Goal: Information Seeking & Learning: Compare options

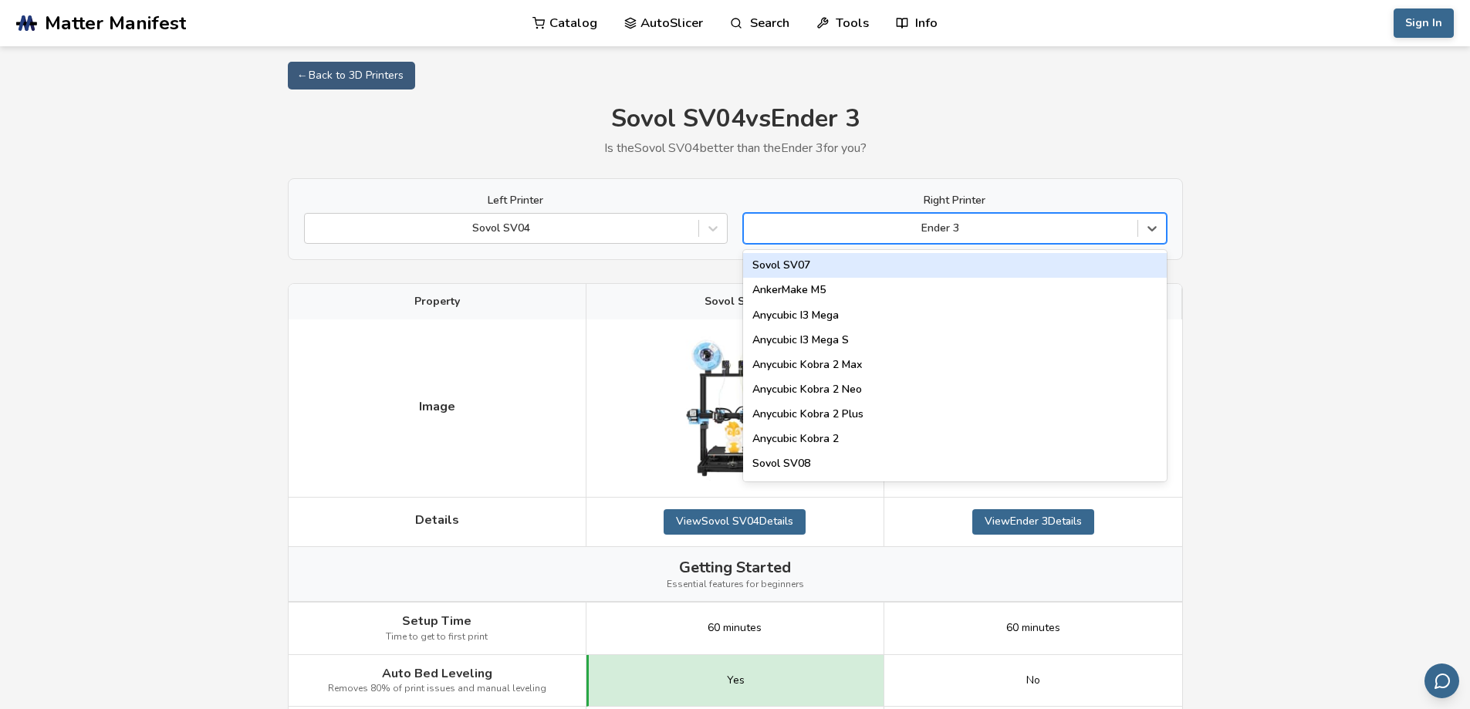
click at [852, 218] on div "Ender 3" at bounding box center [941, 229] width 394 height 22
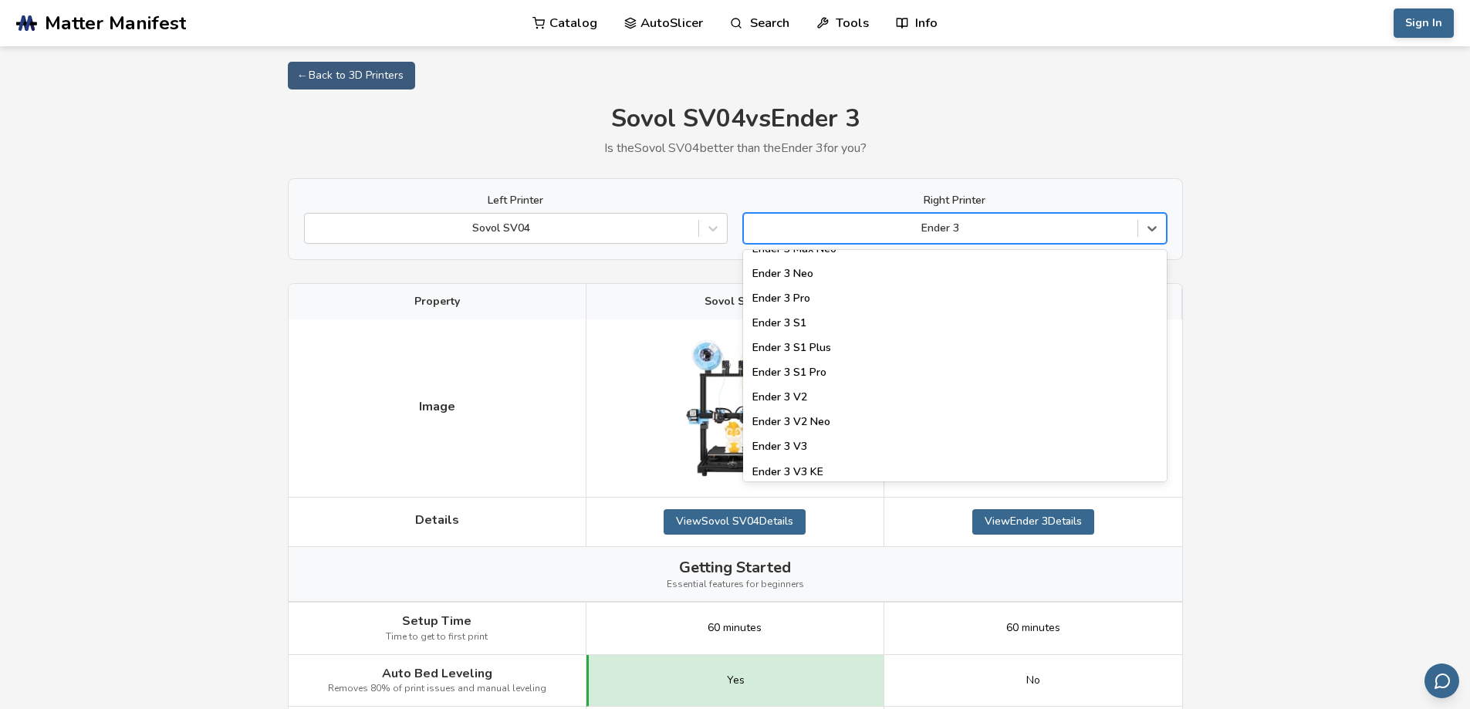
scroll to position [1454, 0]
click at [786, 417] on div "Ender 3 V3" at bounding box center [955, 421] width 424 height 25
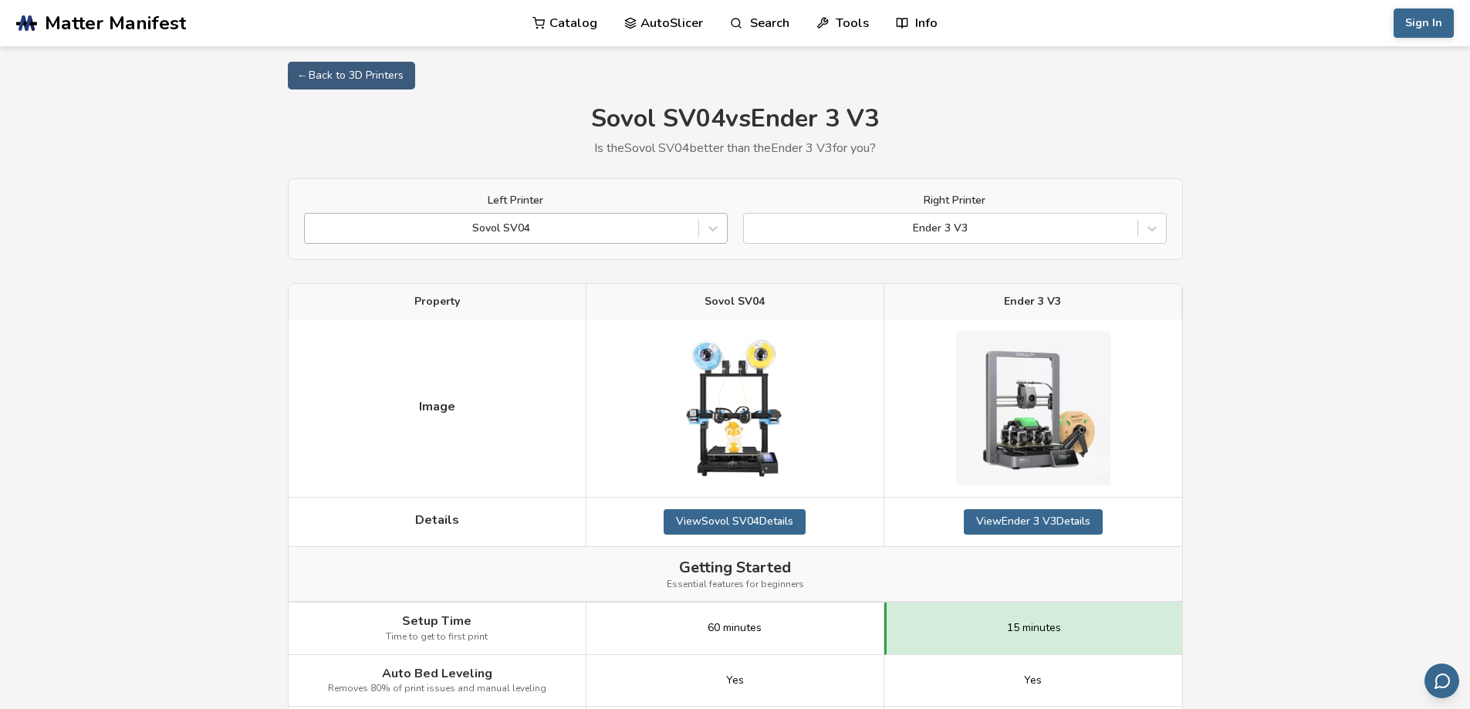
click at [645, 230] on div at bounding box center [502, 228] width 378 height 15
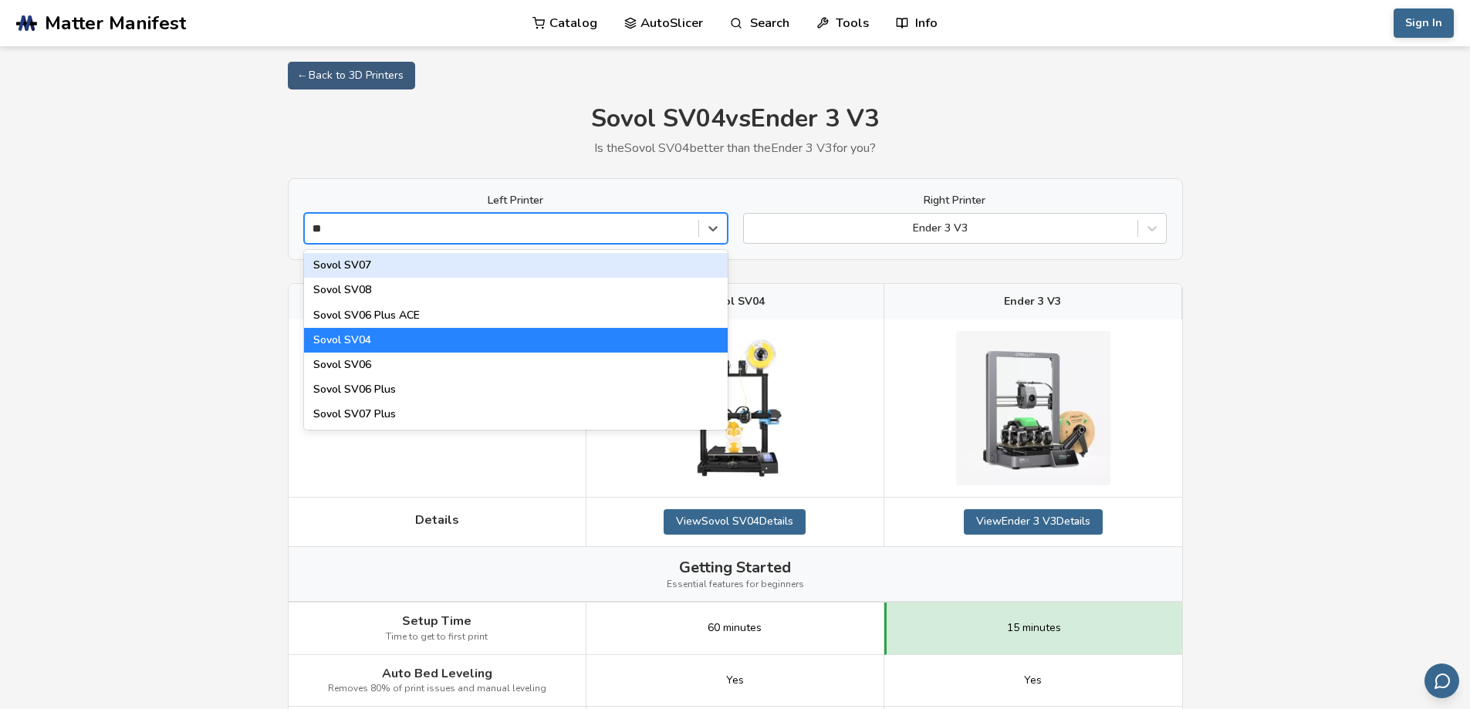
type input "*"
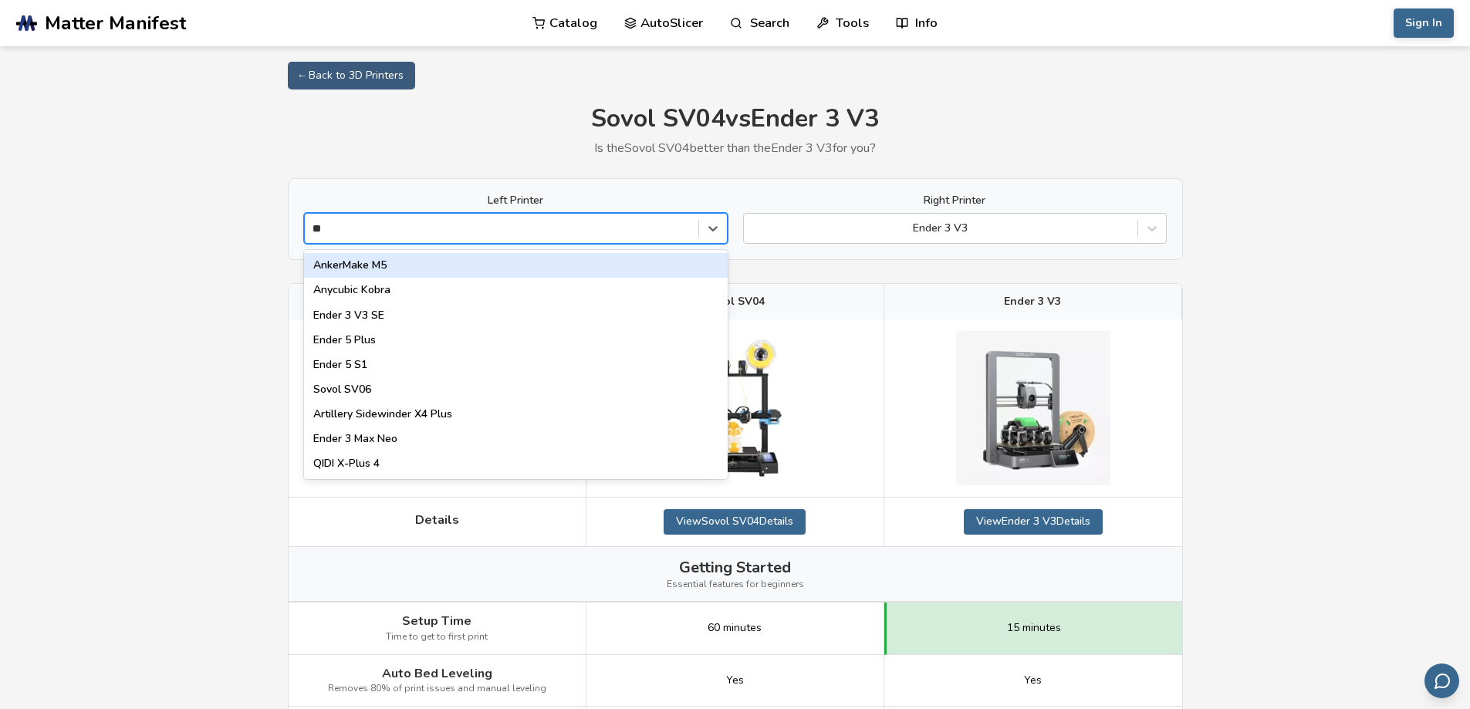
type input "*"
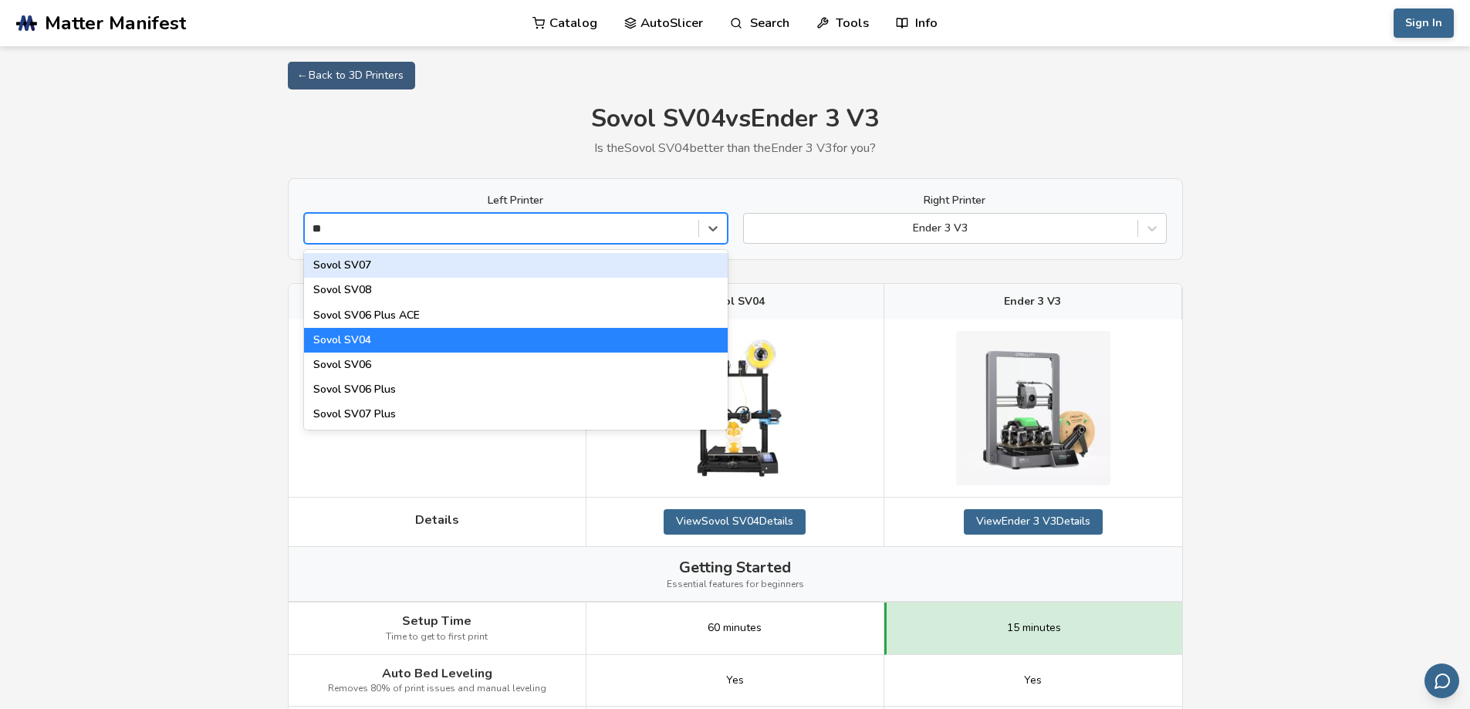
type input "*"
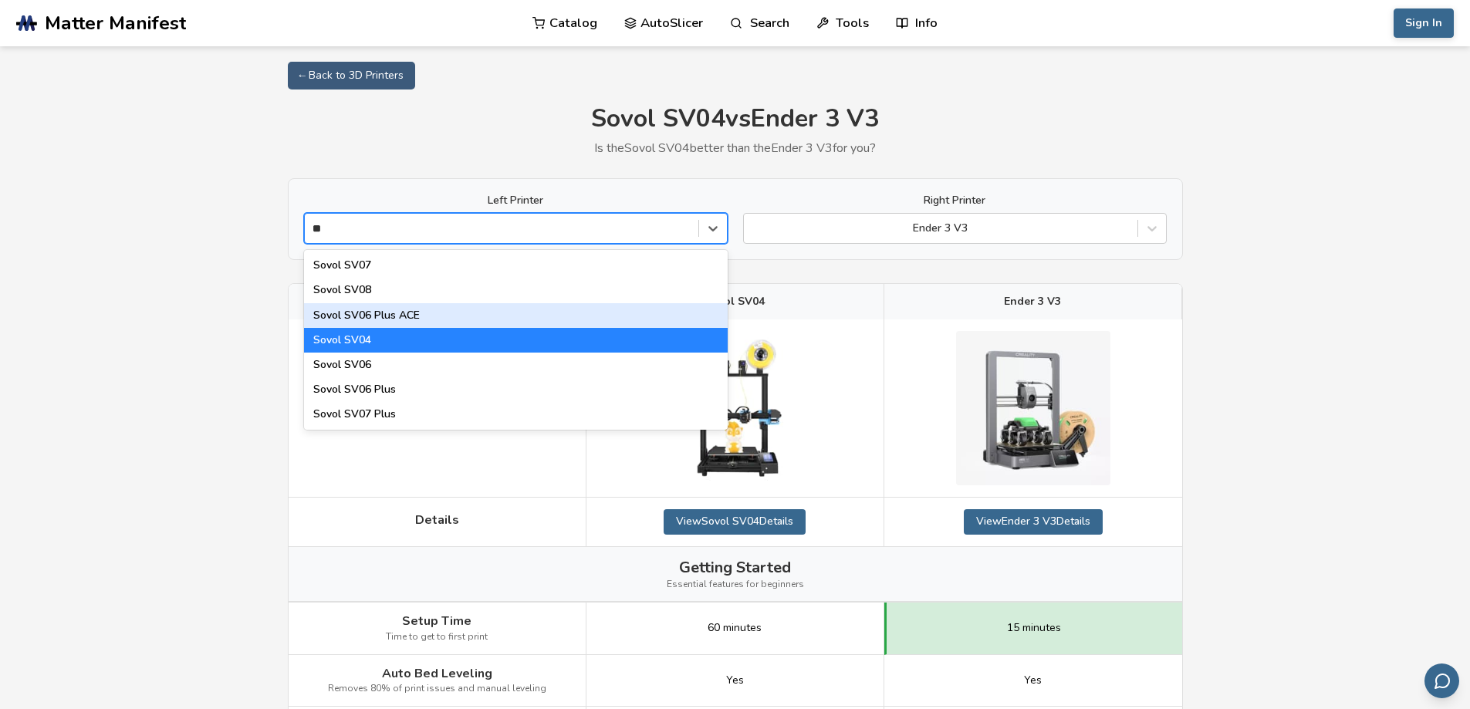
type input "*"
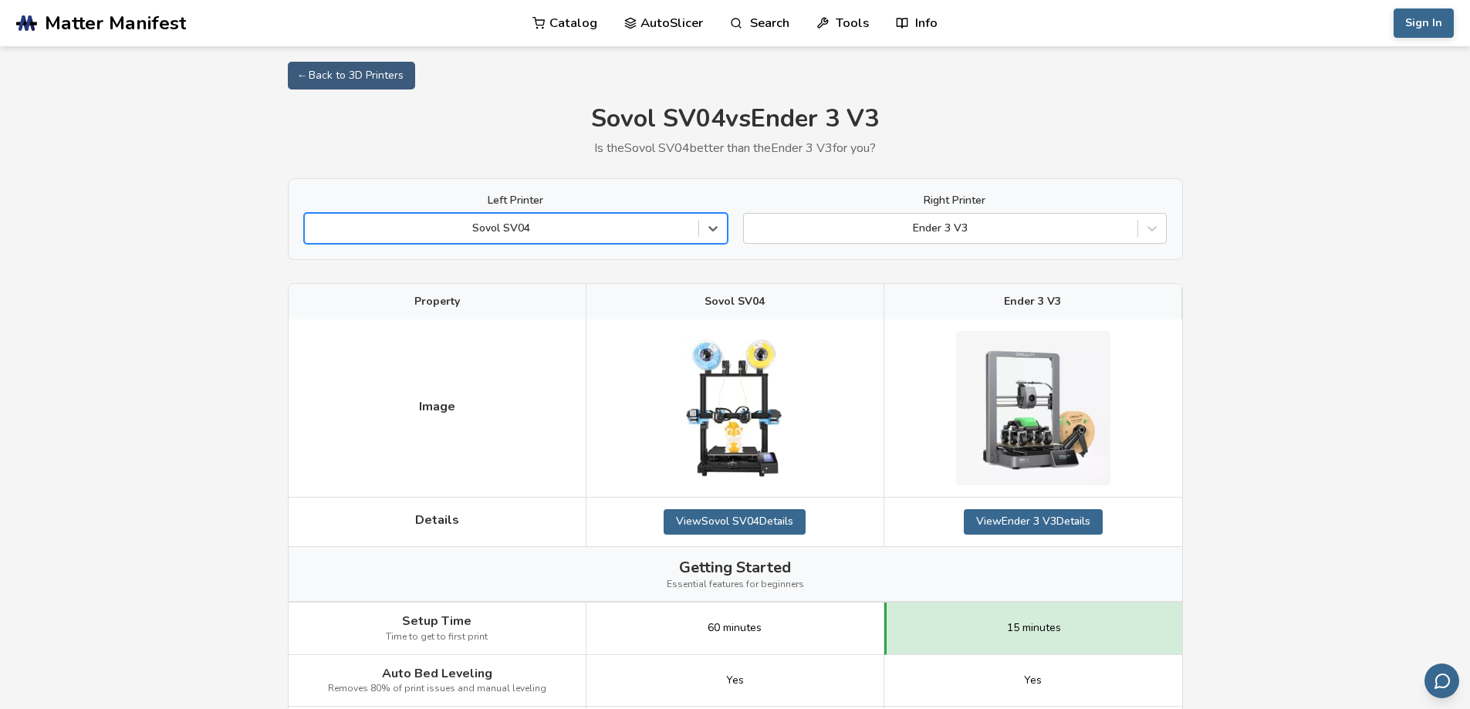
click at [590, 238] on div "Sovol SV04" at bounding box center [502, 229] width 394 height 22
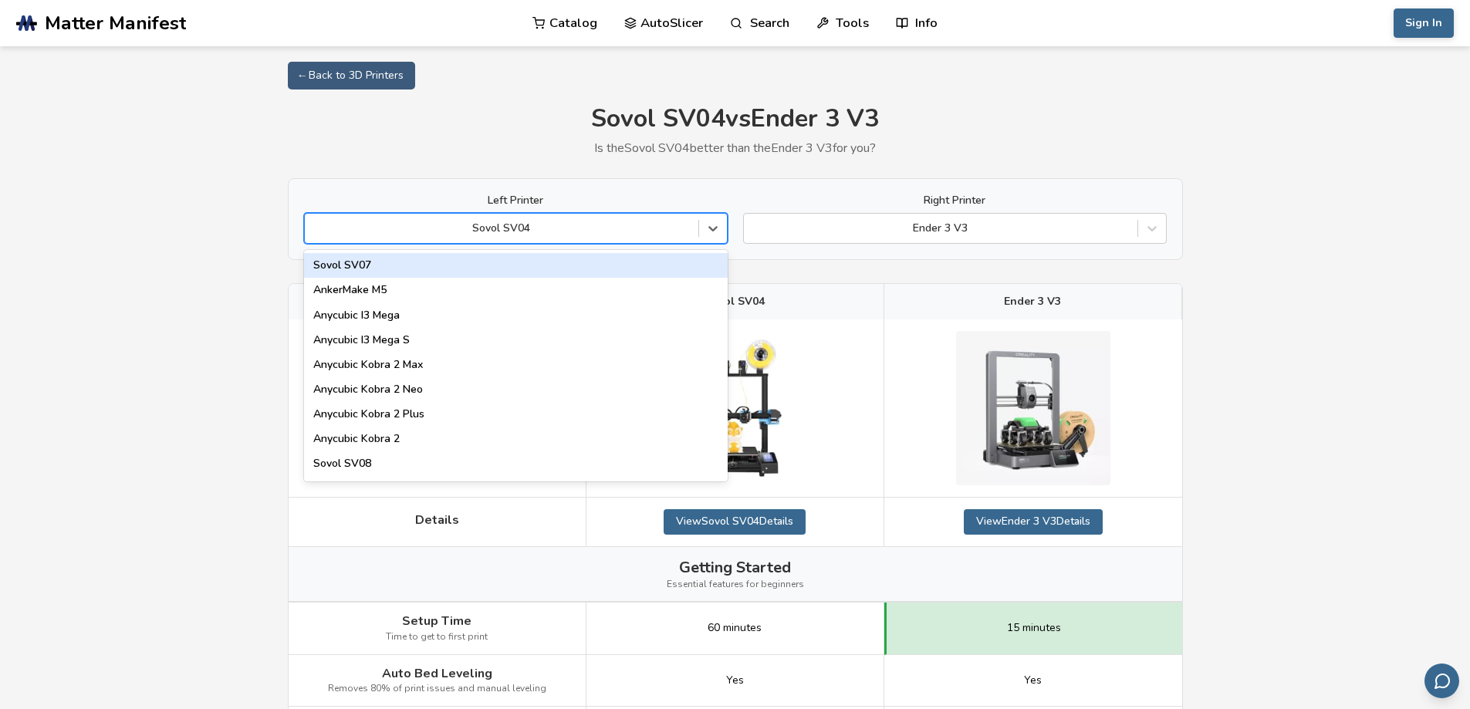
click at [575, 265] on div "Sovol SV07" at bounding box center [516, 265] width 424 height 25
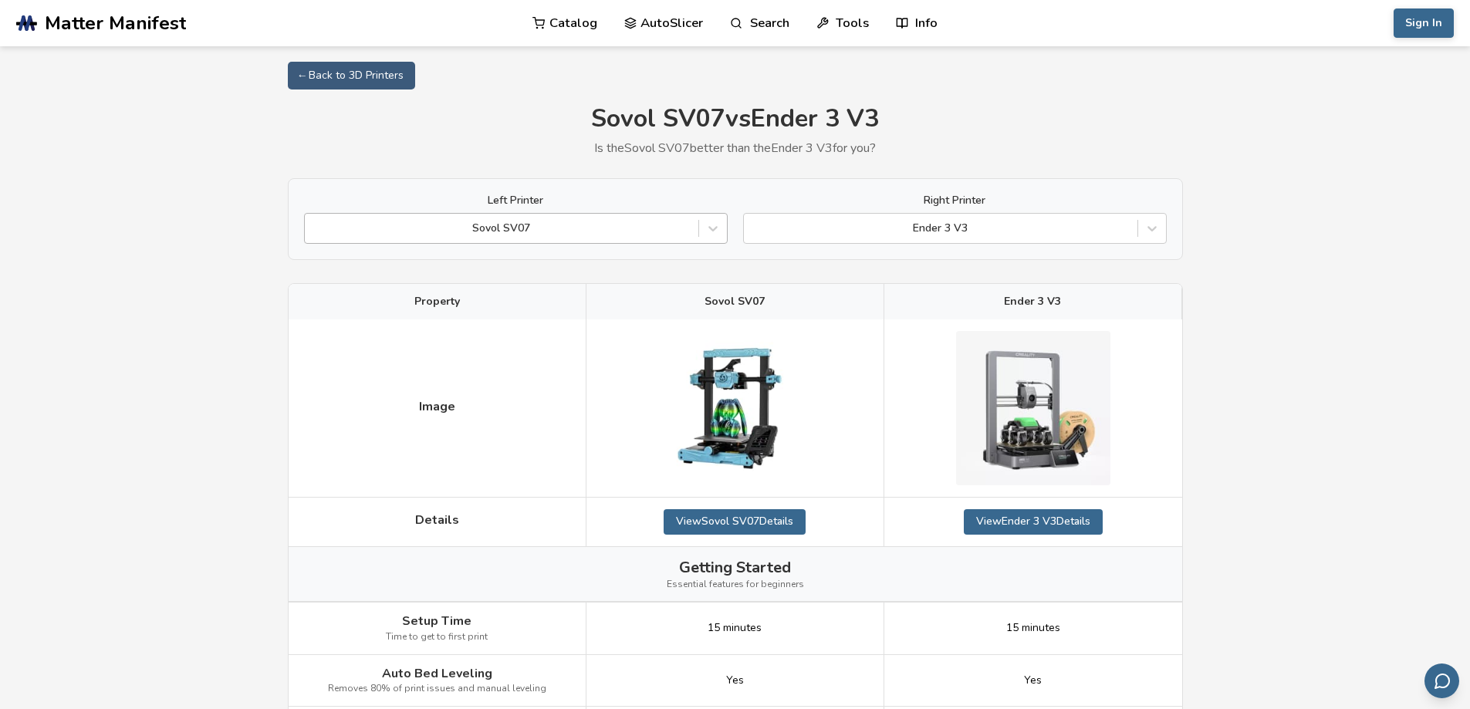
click at [411, 233] on div at bounding box center [502, 228] width 378 height 15
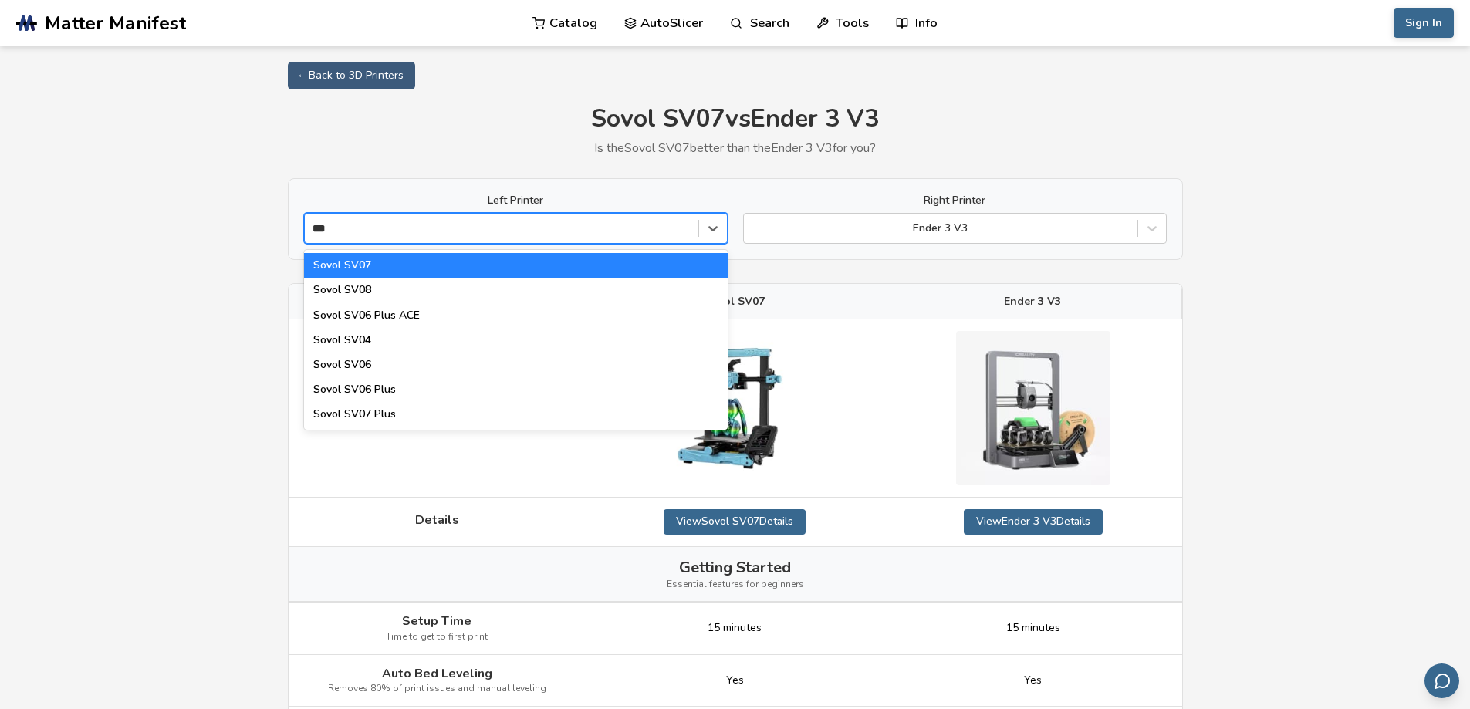
type input "****"
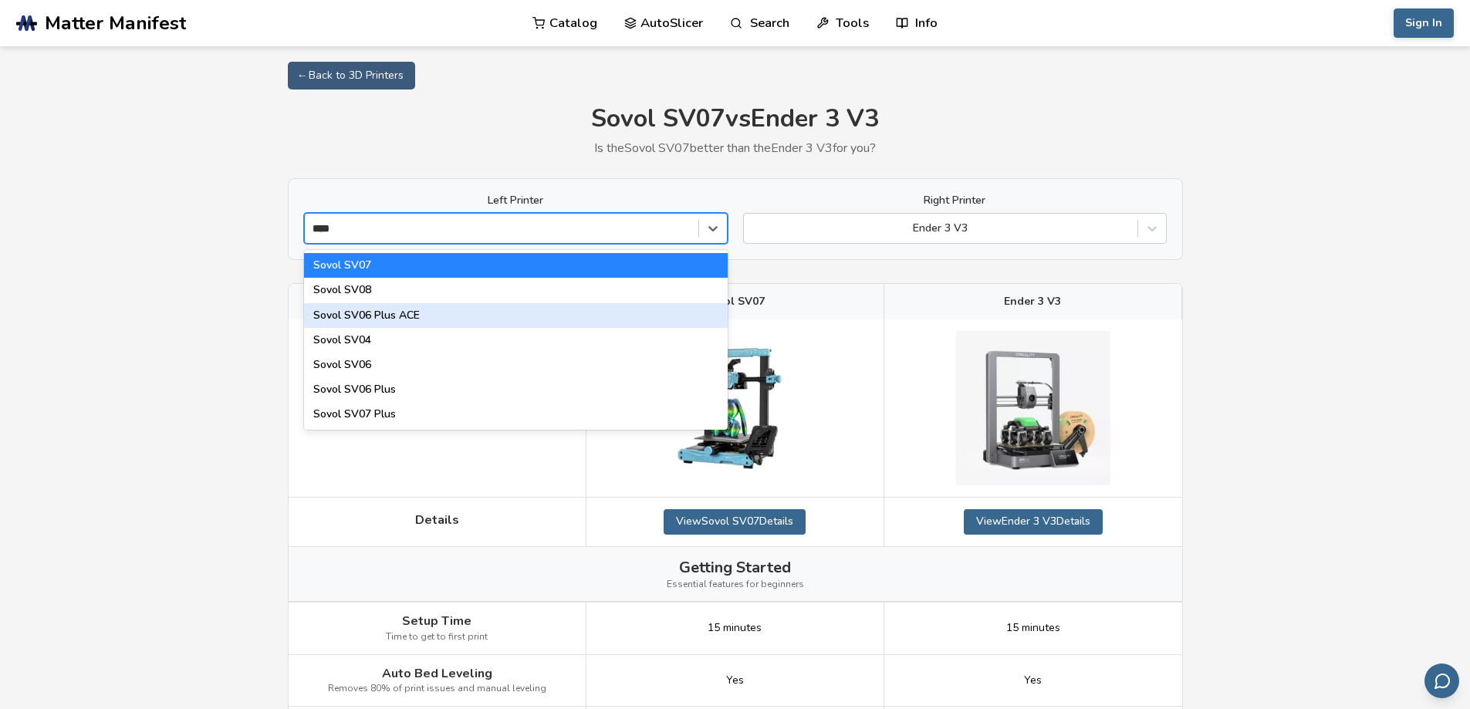
click at [401, 319] on div "Sovol SV06 Plus ACE" at bounding box center [516, 315] width 424 height 25
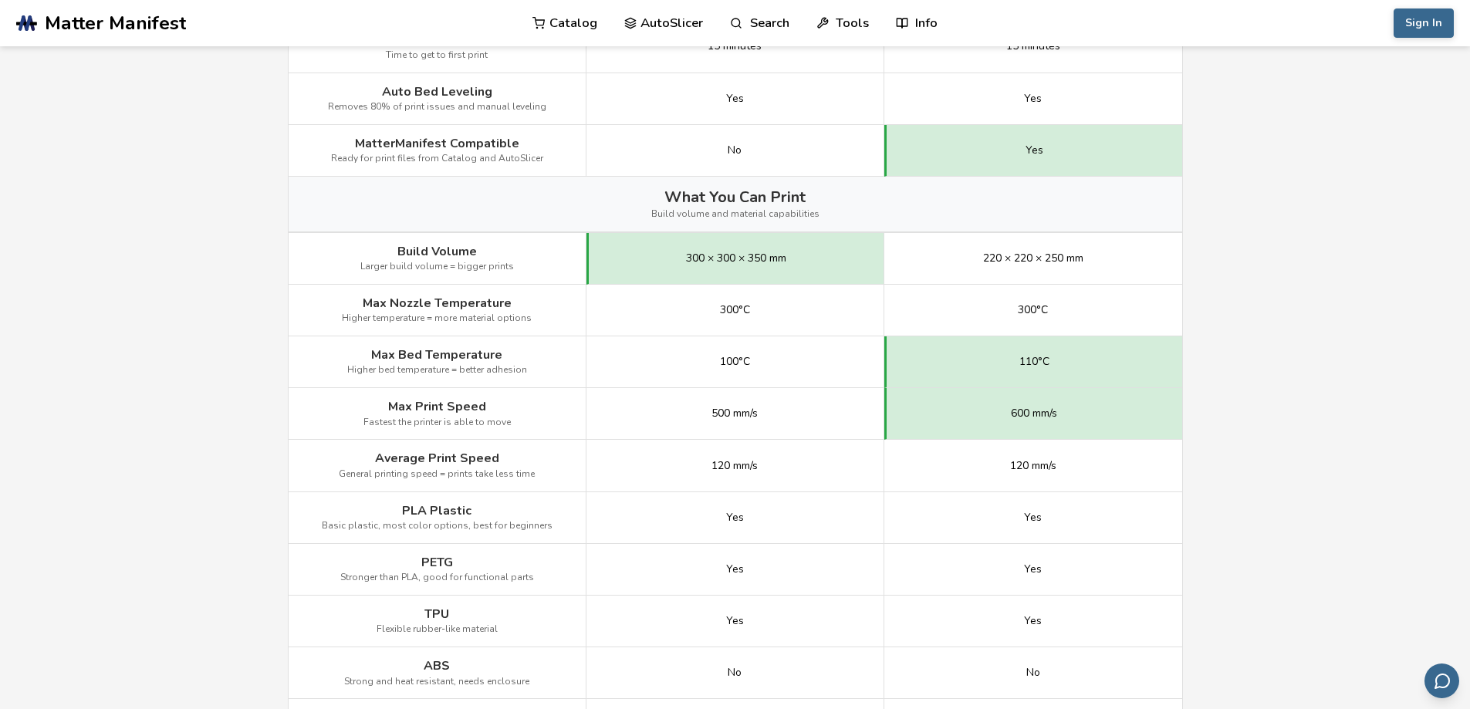
scroll to position [325, 0]
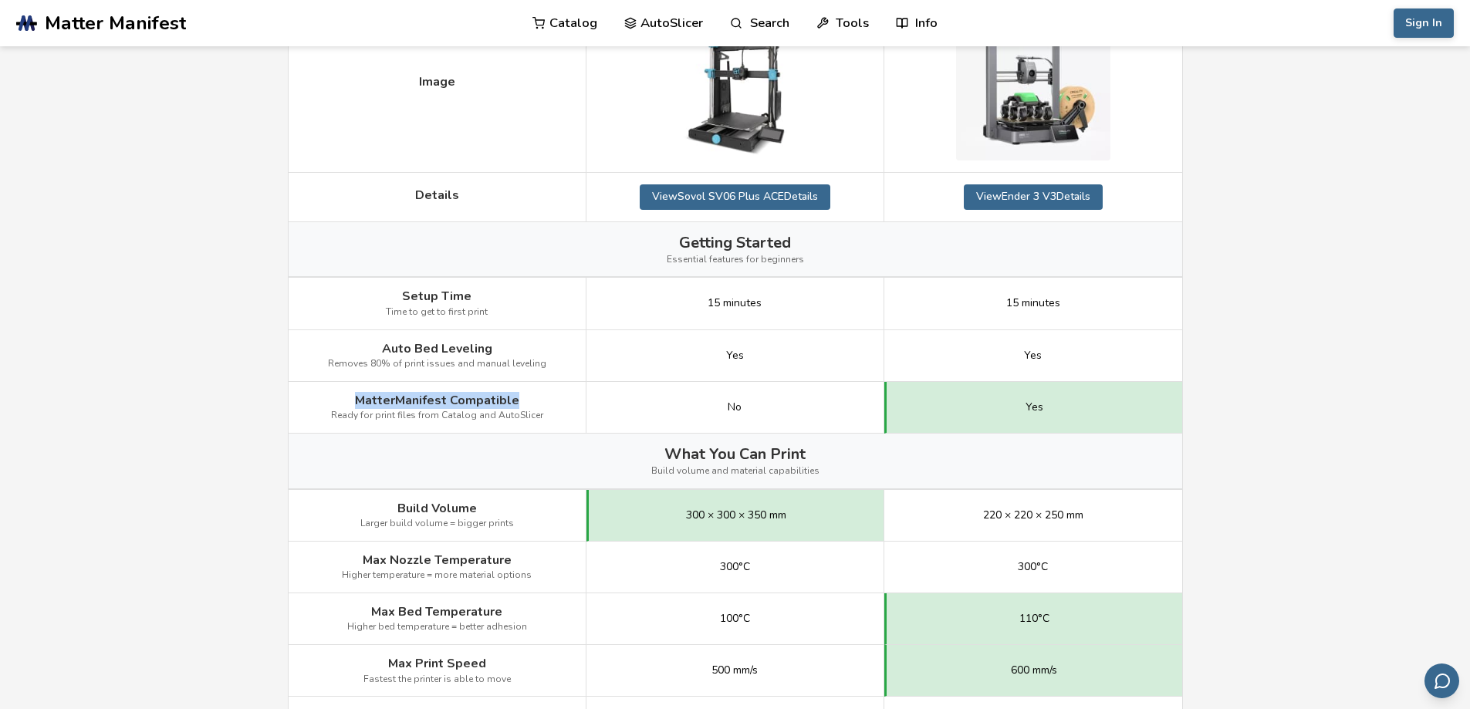
drag, startPoint x: 355, startPoint y: 402, endPoint x: 513, endPoint y: 402, distance: 158.2
click at [512, 402] on div "MatterManifest Compatible Ready for print files from Catalog and AutoSlicer" at bounding box center [438, 408] width 298 height 52
copy span "MatterManifest Compatible"
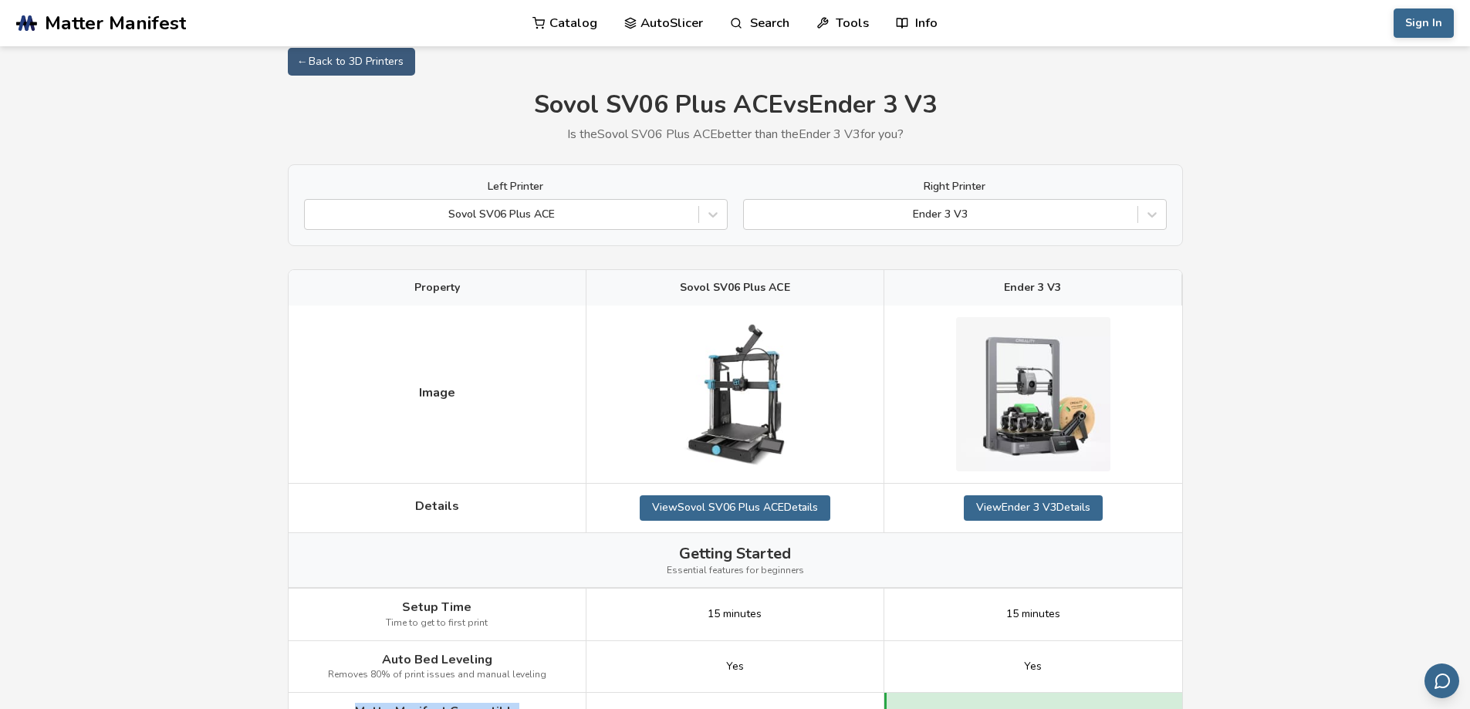
scroll to position [0, 0]
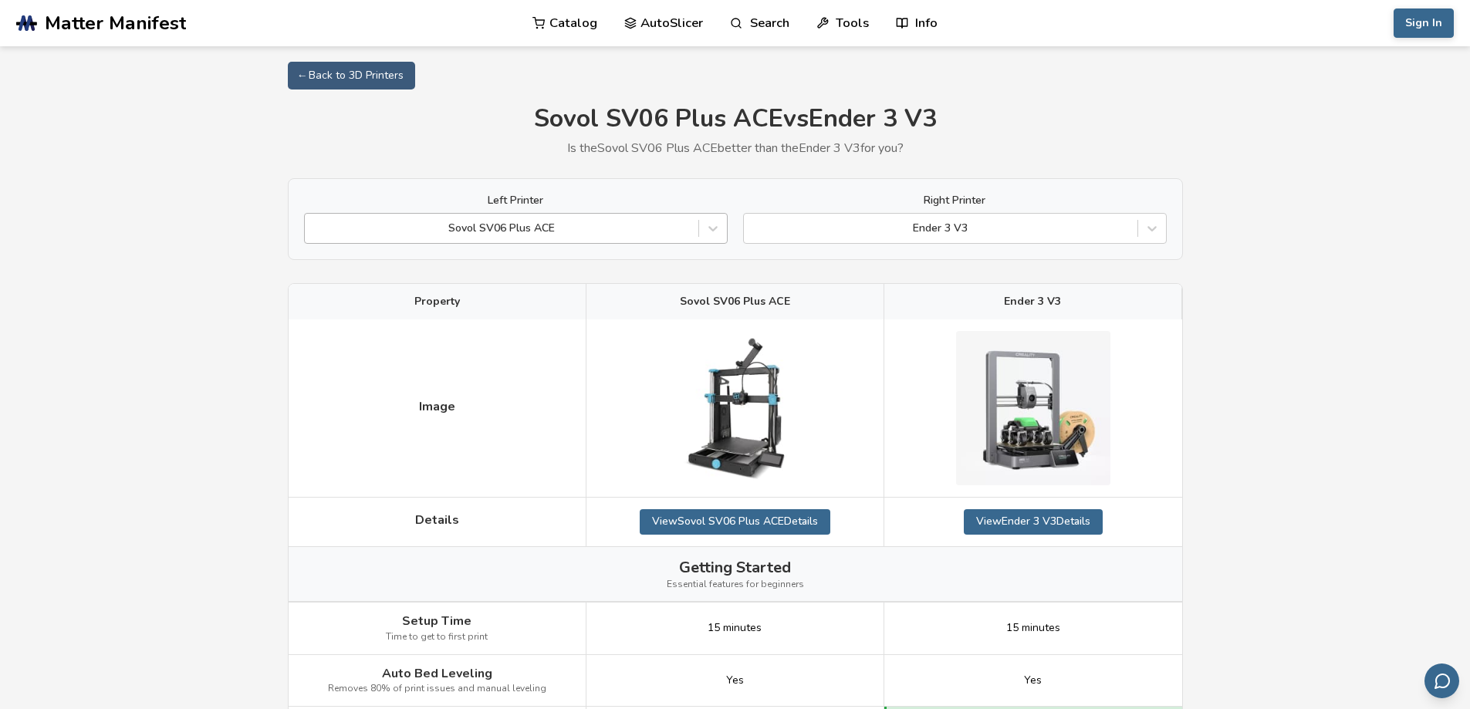
click at [449, 219] on div "Sovol SV06 Plus ACE" at bounding box center [502, 229] width 394 height 22
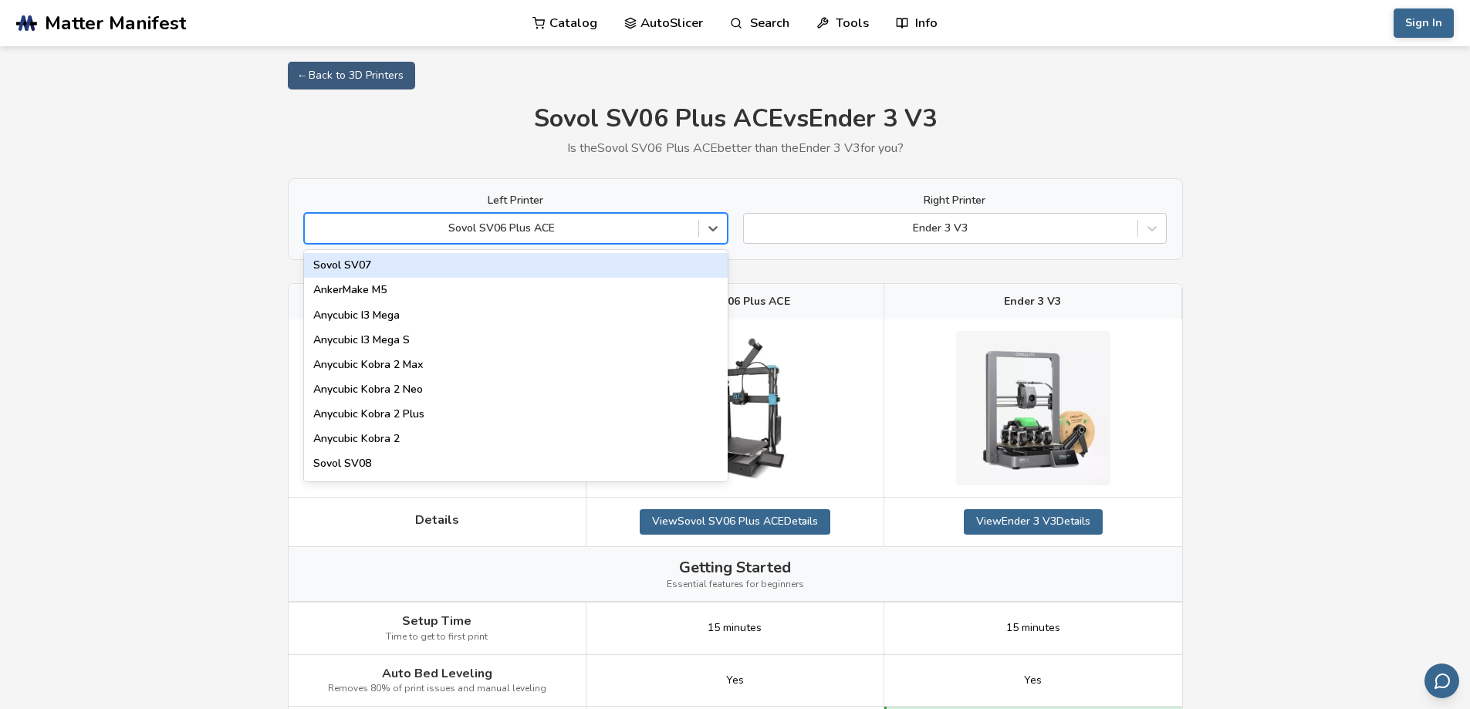
click at [382, 257] on div "Sovol SV07" at bounding box center [516, 265] width 424 height 25
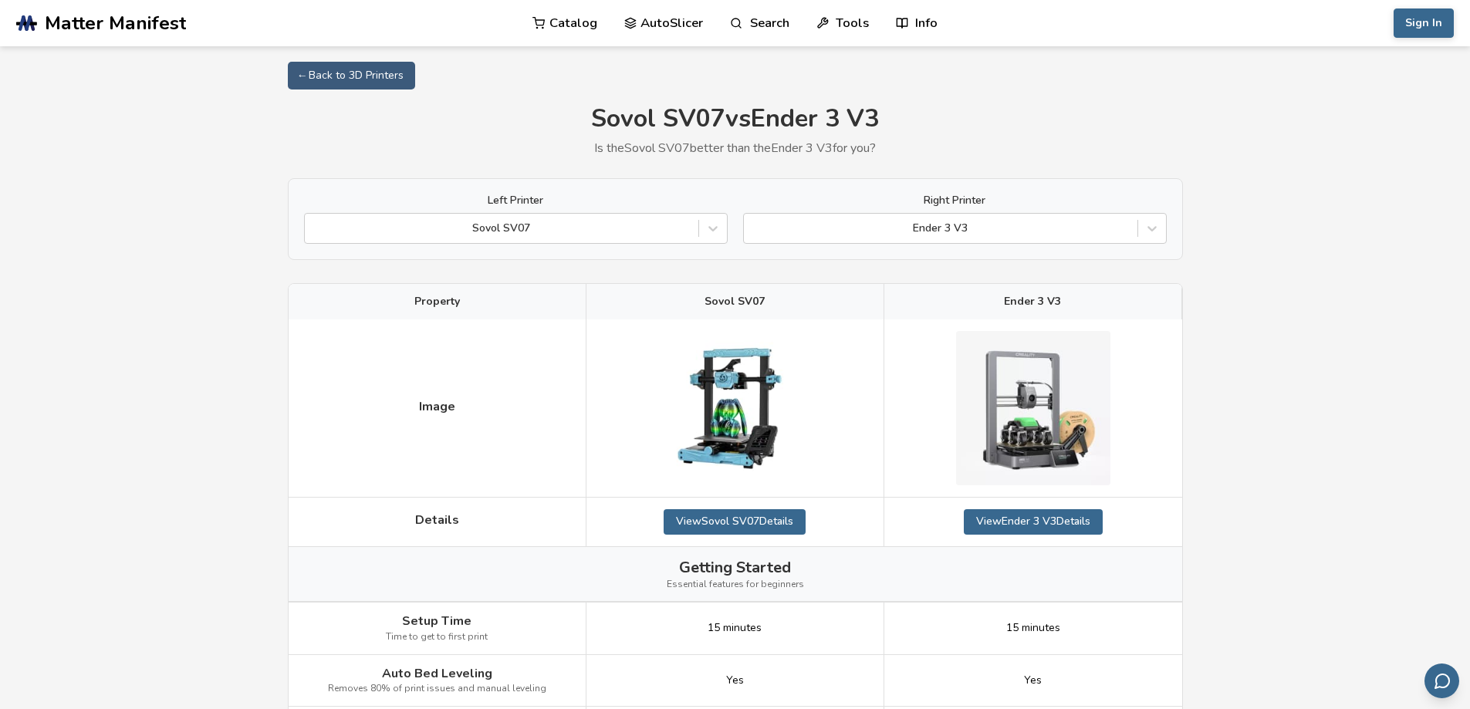
click at [496, 245] on div "Left Printer Sovol SV07 Right Printer Ender 3 V3" at bounding box center [735, 219] width 895 height 82
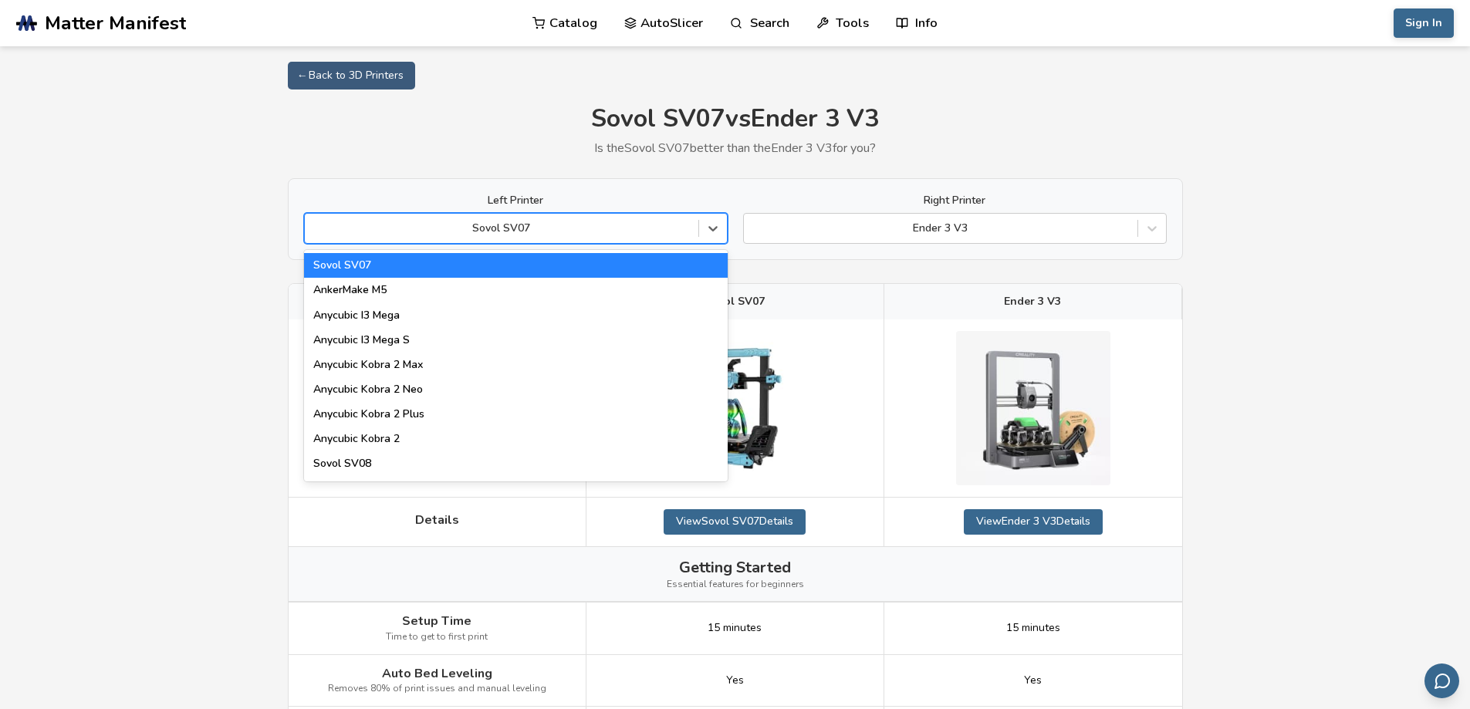
click at [496, 237] on div "Sovol SV07" at bounding box center [502, 229] width 394 height 22
type input "****"
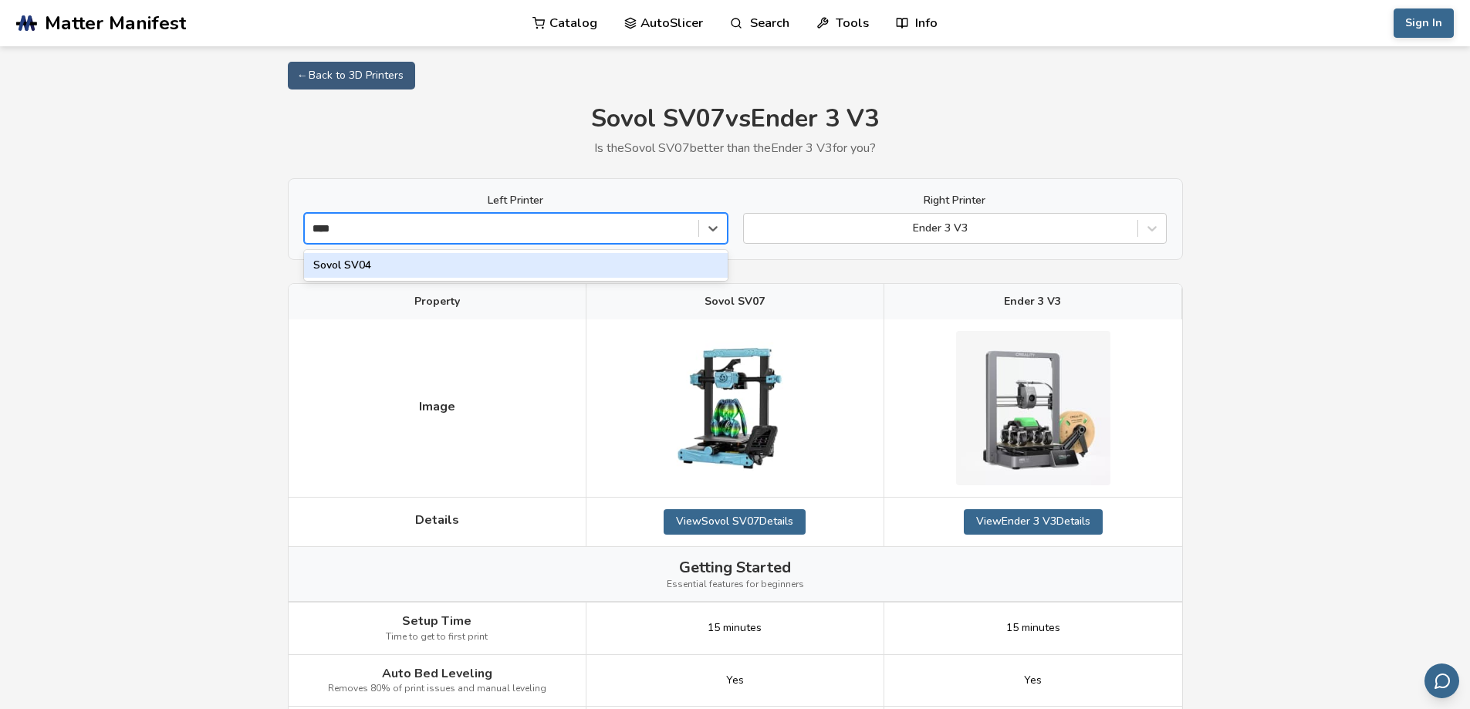
click at [483, 269] on div "Sovol SV04" at bounding box center [516, 265] width 424 height 25
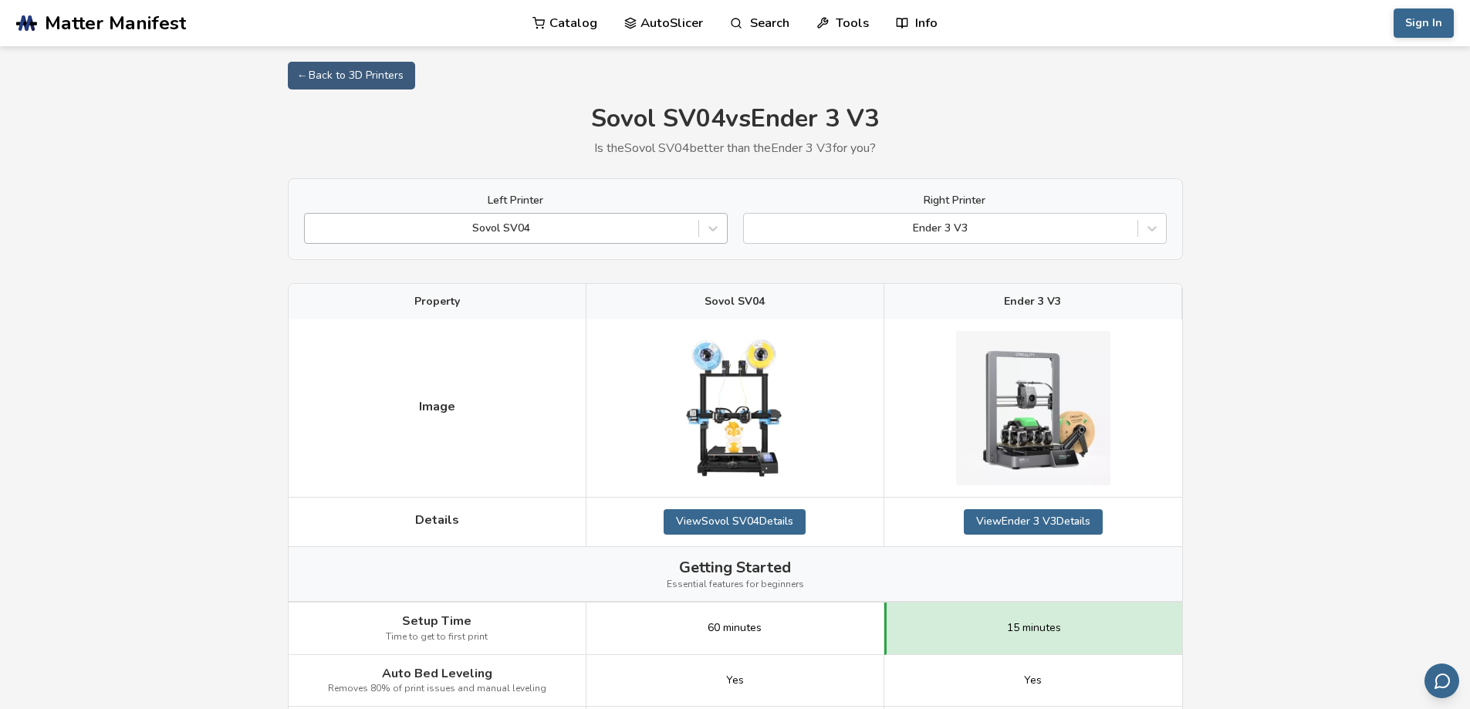
click at [462, 228] on div at bounding box center [502, 228] width 378 height 15
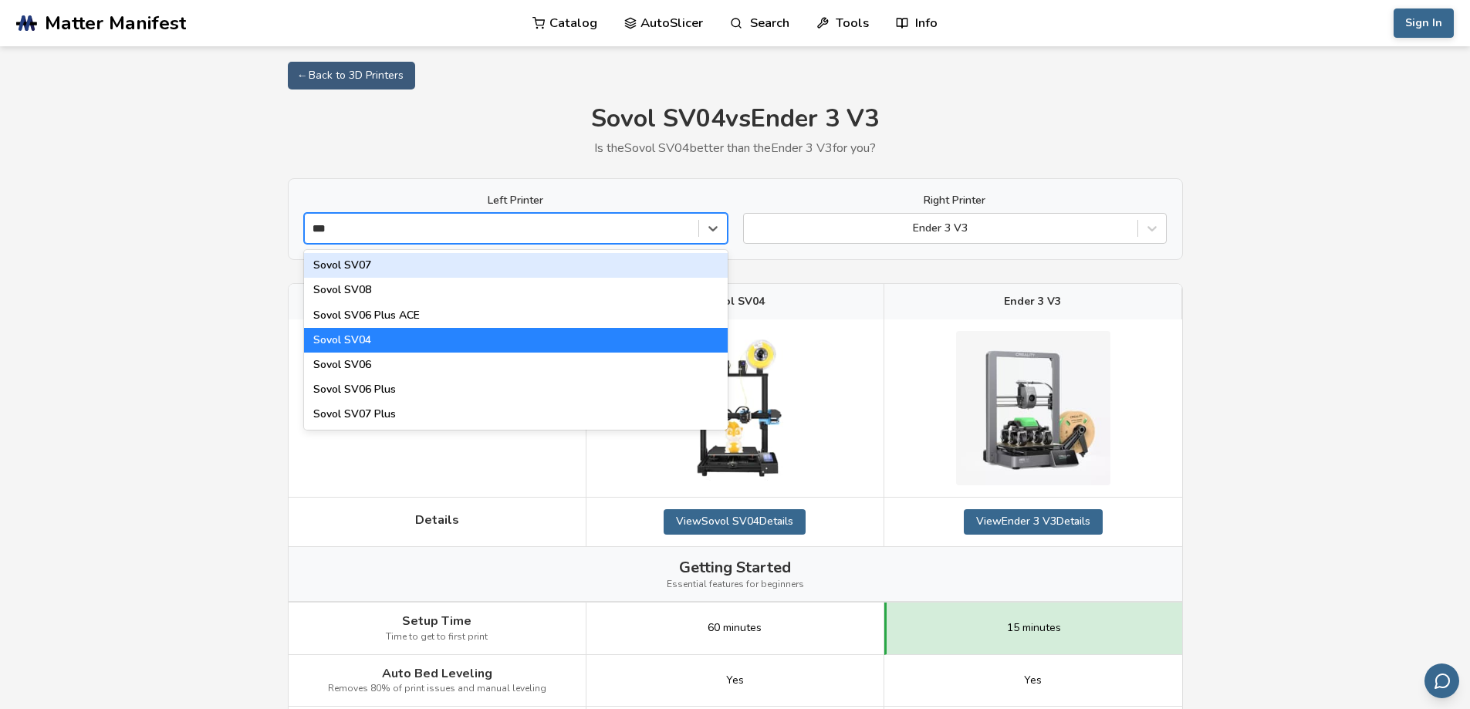
type input "****"
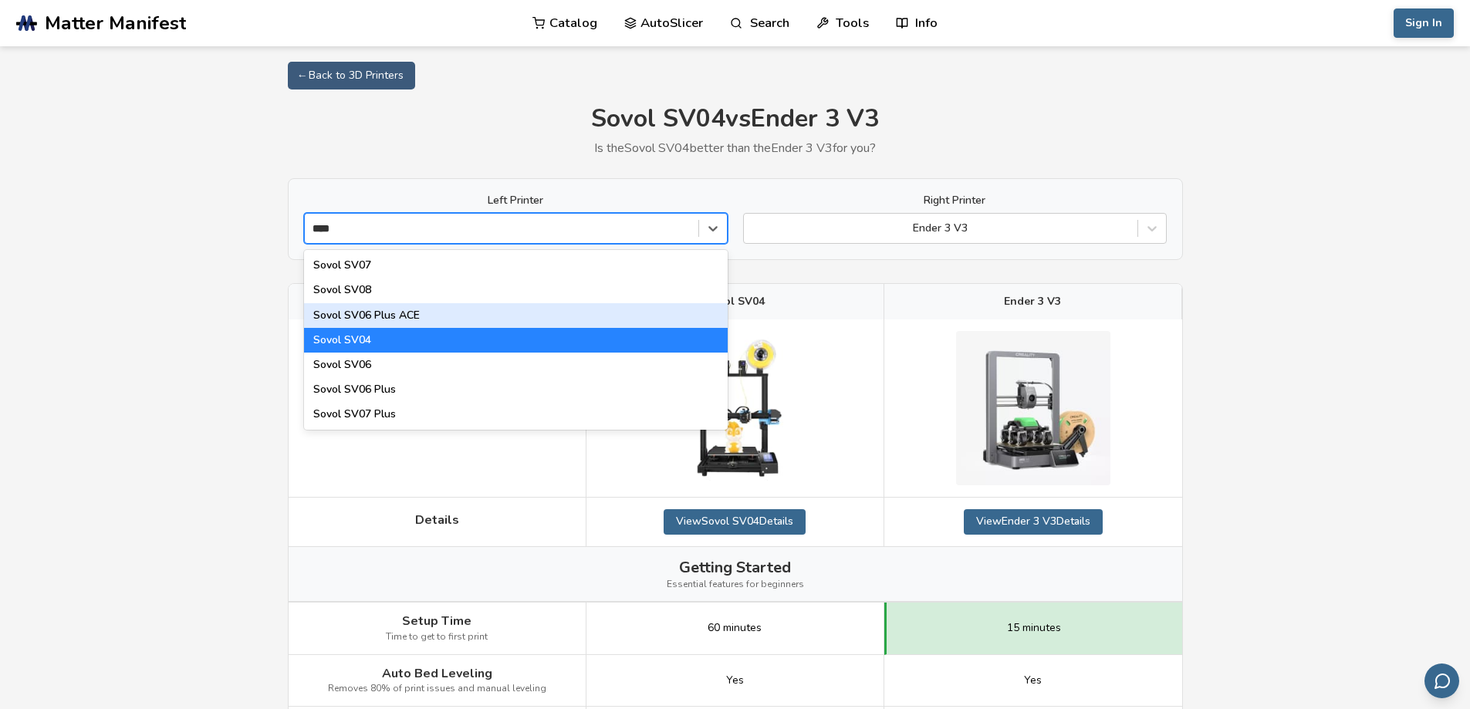
click at [386, 317] on div "Sovol SV06 Plus ACE" at bounding box center [516, 315] width 424 height 25
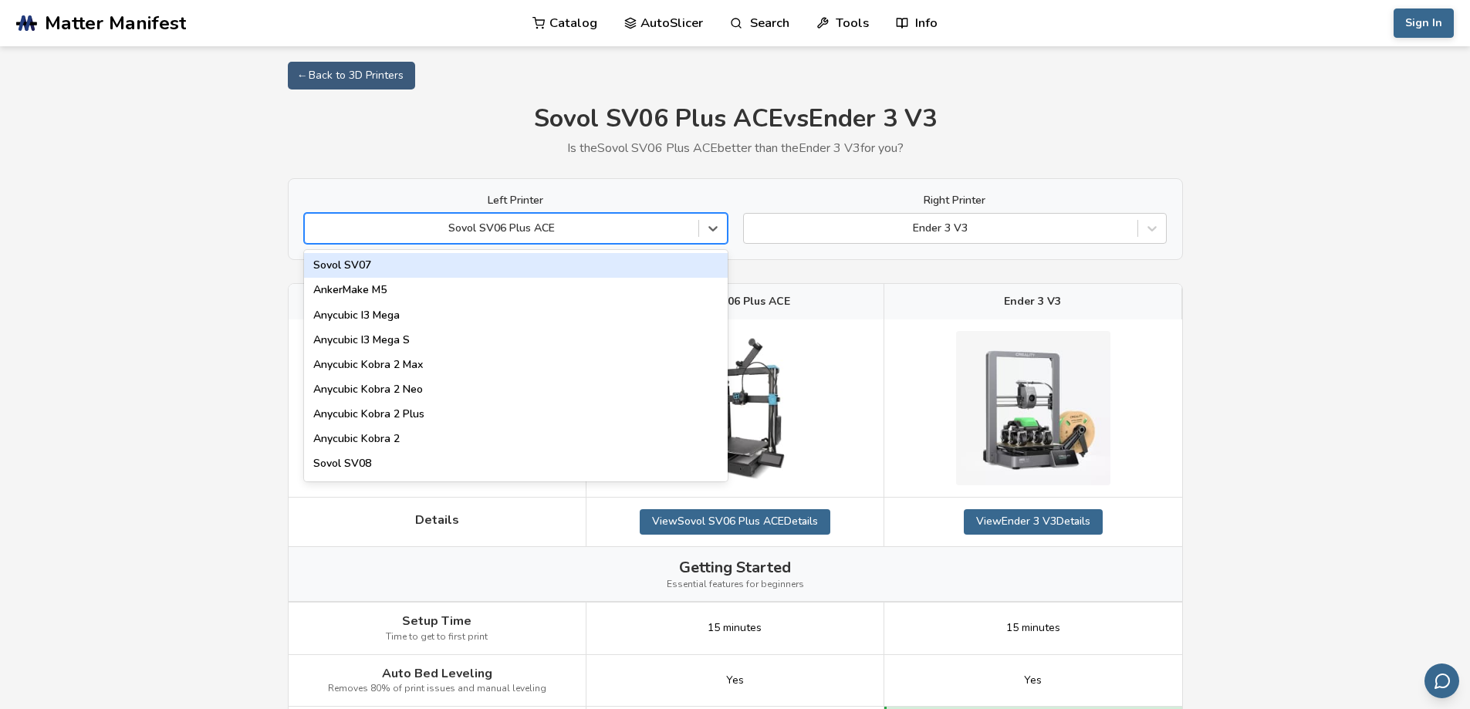
click at [444, 242] on div "Sovol SV06 Plus ACE" at bounding box center [516, 228] width 424 height 31
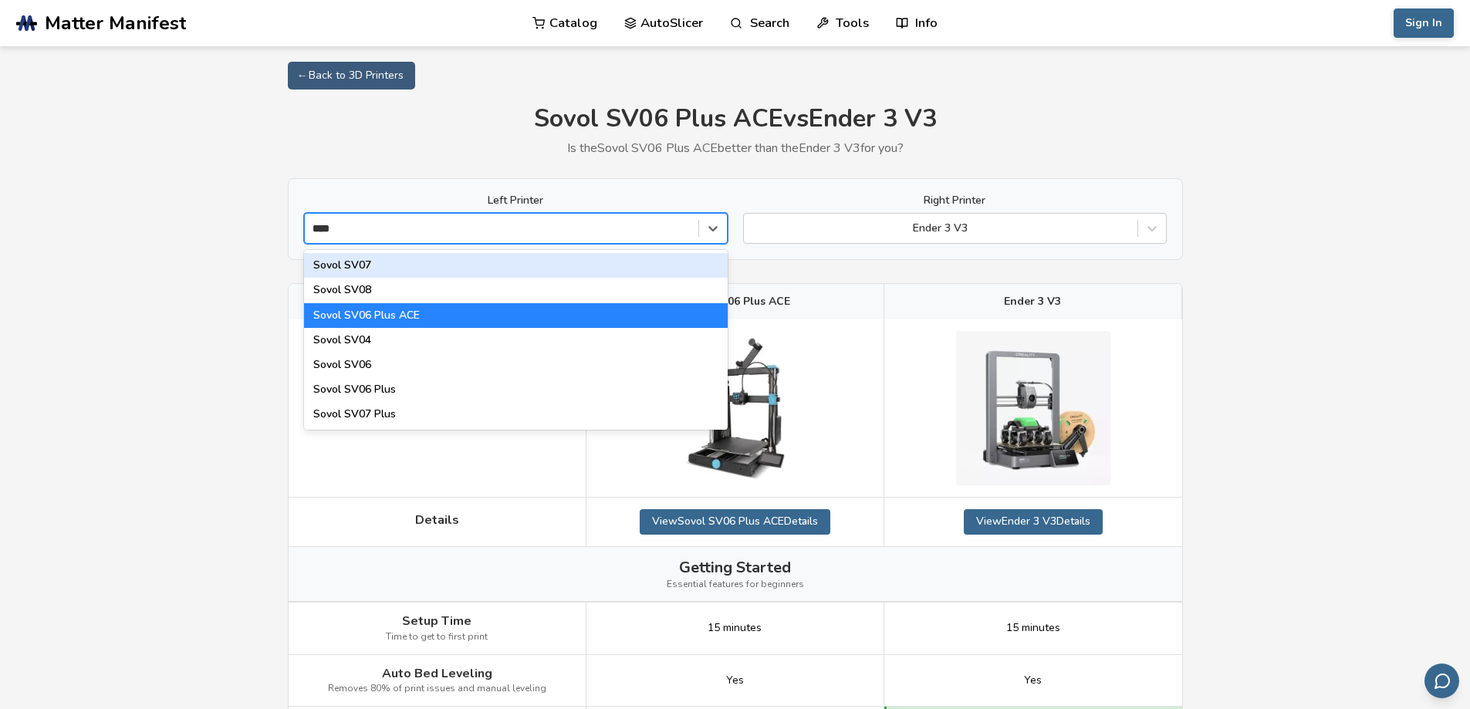
type input "*****"
click at [380, 272] on div "Sovol SV07" at bounding box center [516, 265] width 424 height 25
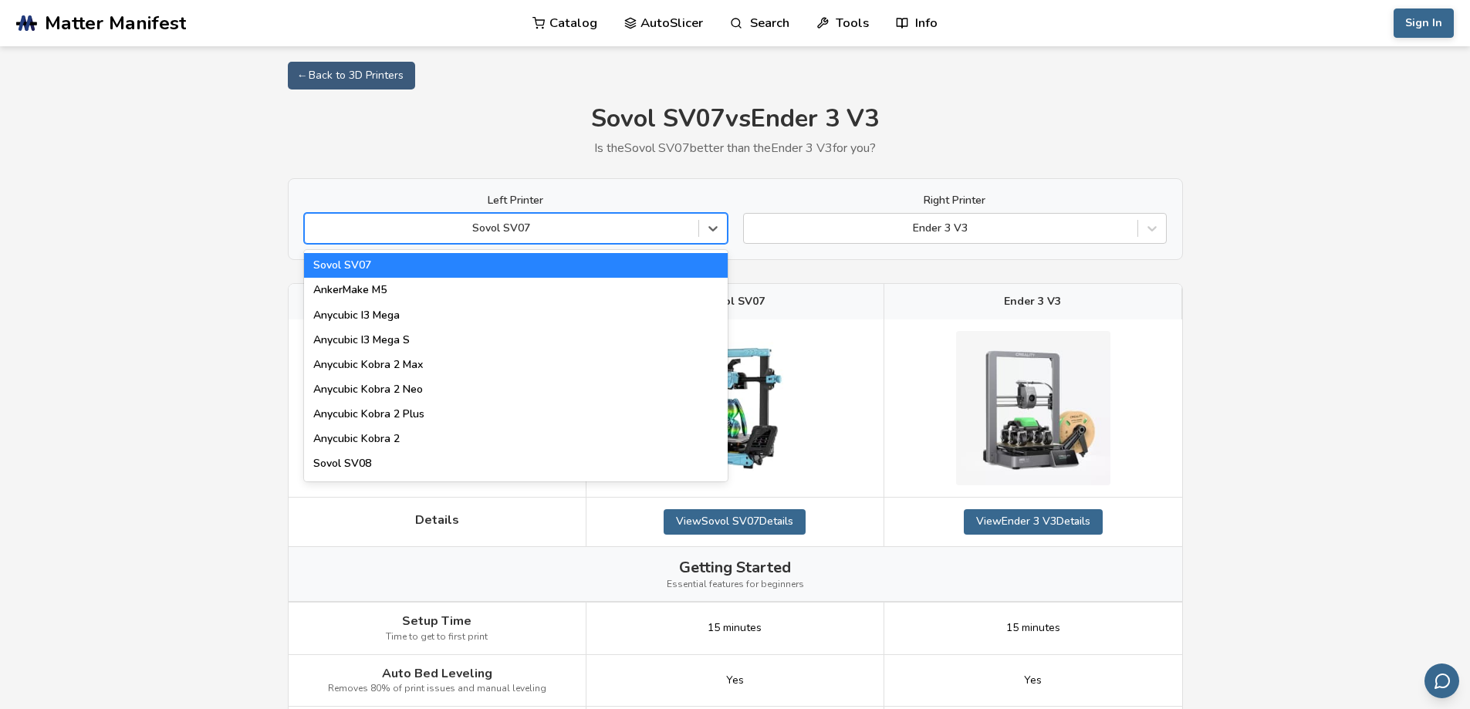
click at [431, 220] on div "Sovol SV07" at bounding box center [502, 229] width 394 height 22
type input "****"
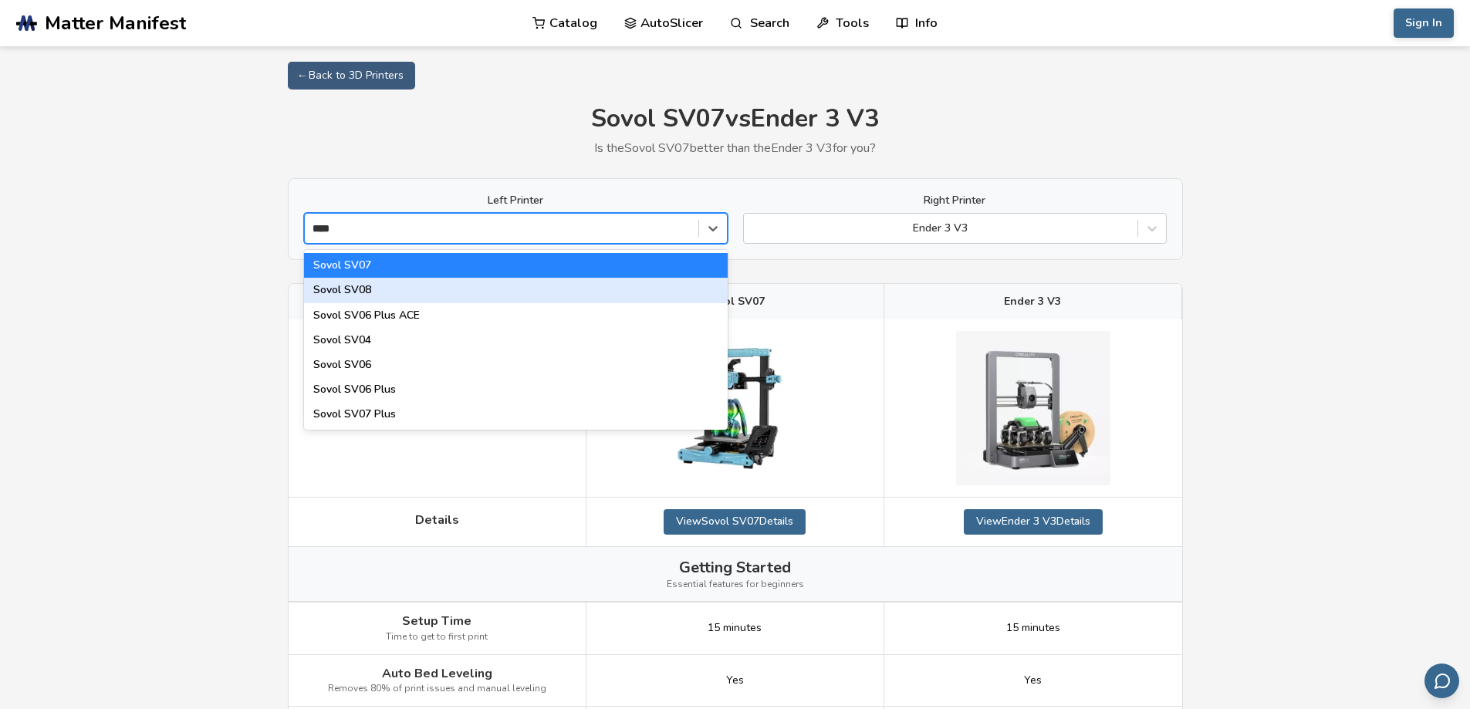
drag, startPoint x: 375, startPoint y: 292, endPoint x: 586, endPoint y: 314, distance: 211.8
click at [376, 292] on div "Sovol SV08" at bounding box center [516, 290] width 424 height 25
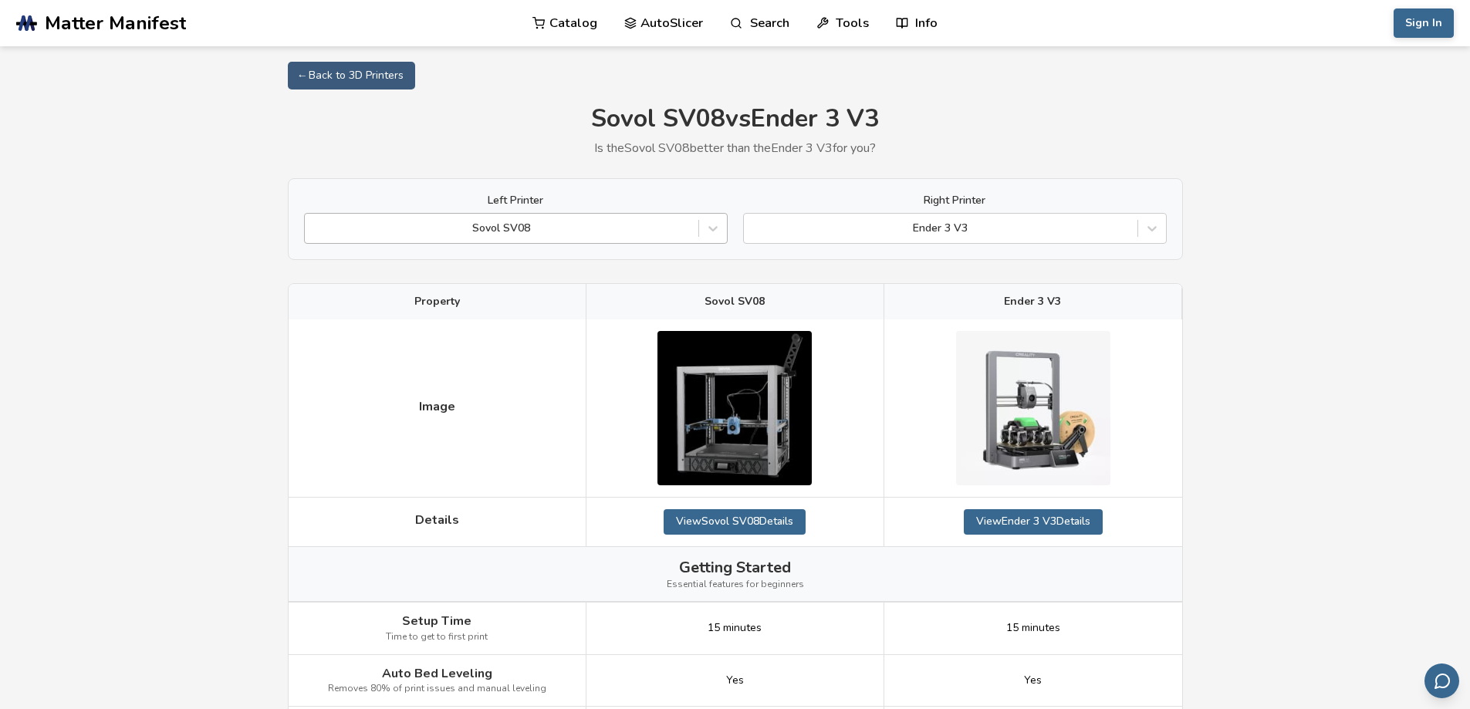
click at [433, 234] on div at bounding box center [502, 228] width 378 height 15
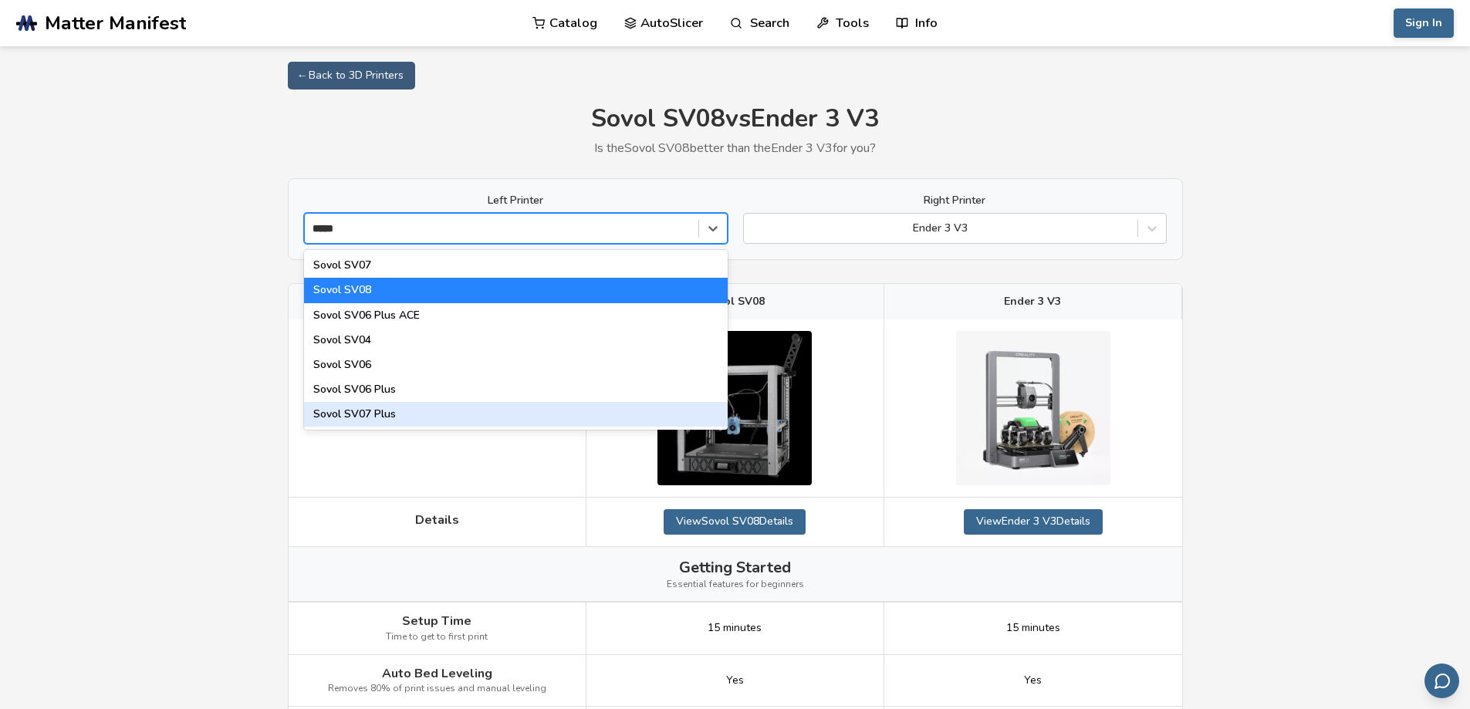
type input "*****"
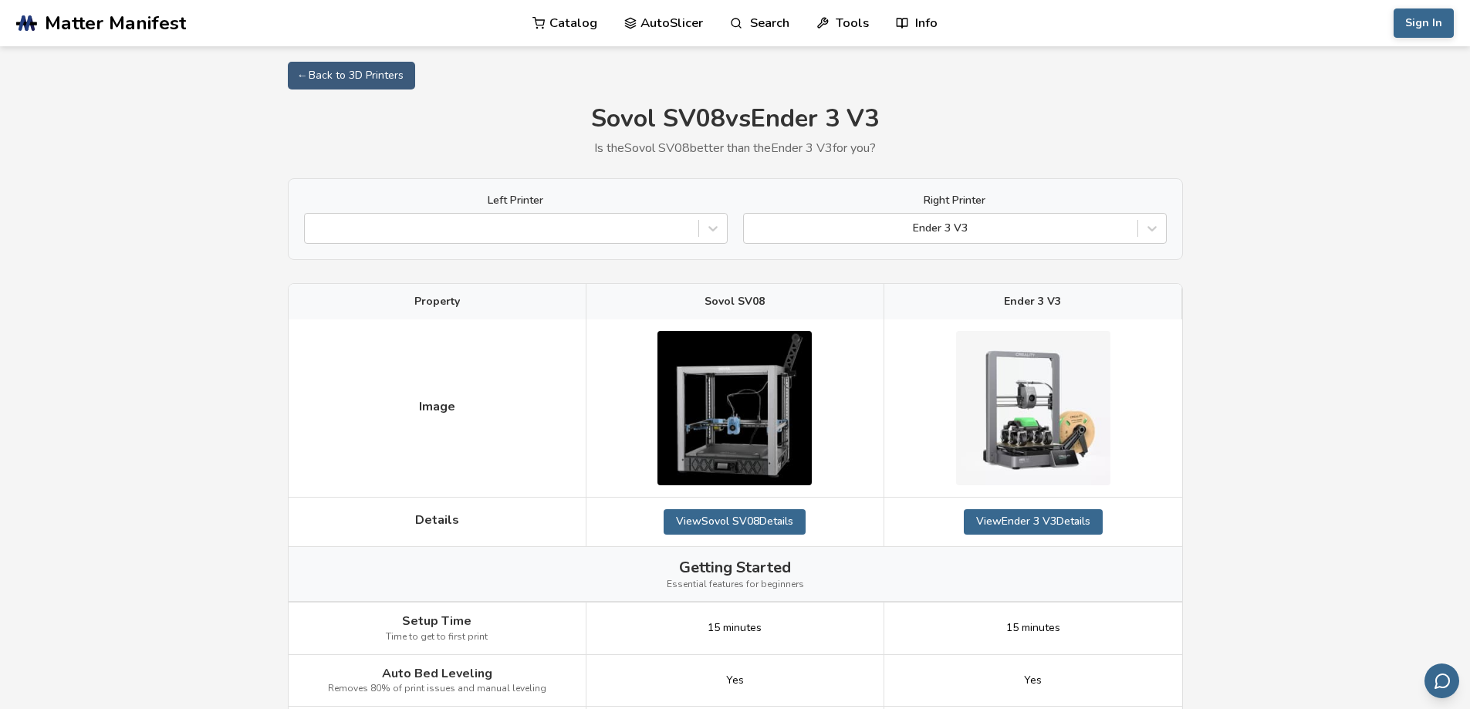
click at [509, 234] on div at bounding box center [502, 228] width 378 height 15
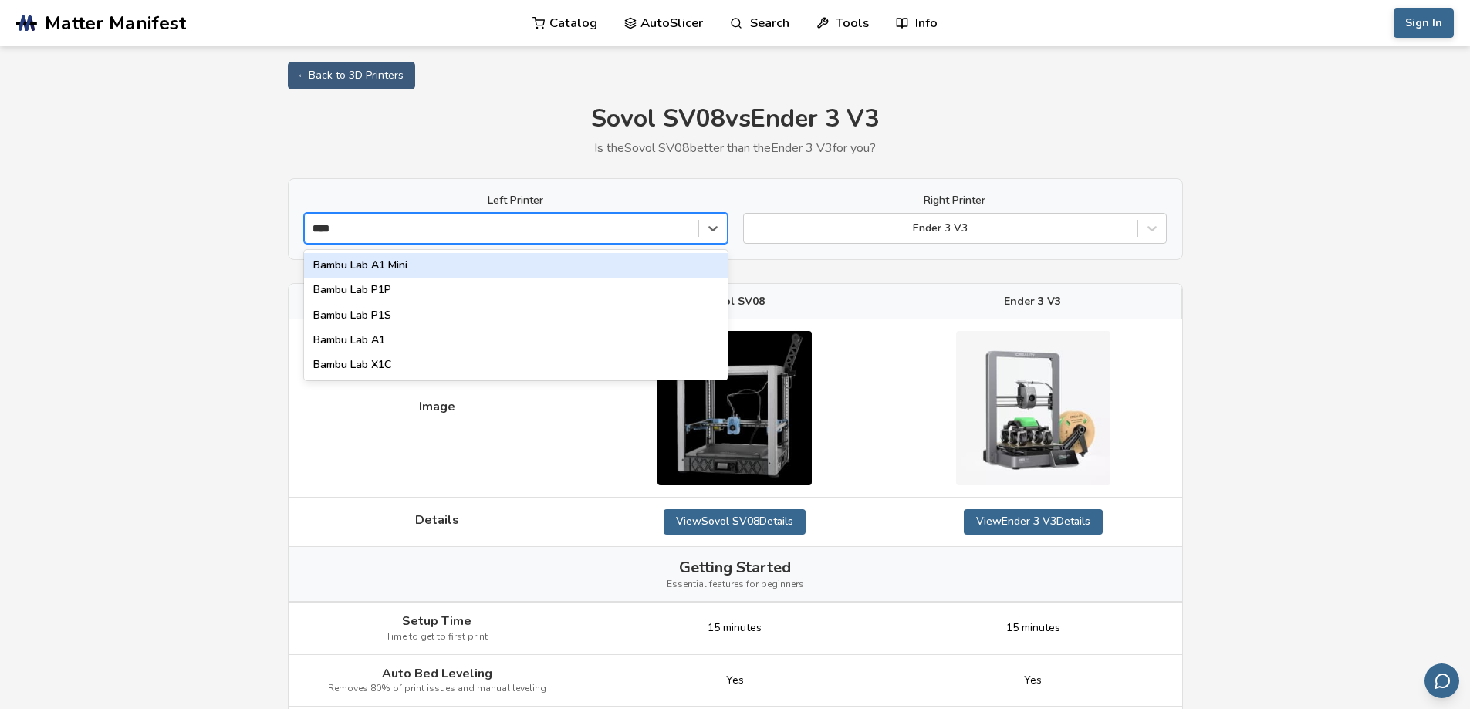
type input "*****"
click at [448, 261] on div "Bambu Lab A1 Mini" at bounding box center [516, 265] width 424 height 25
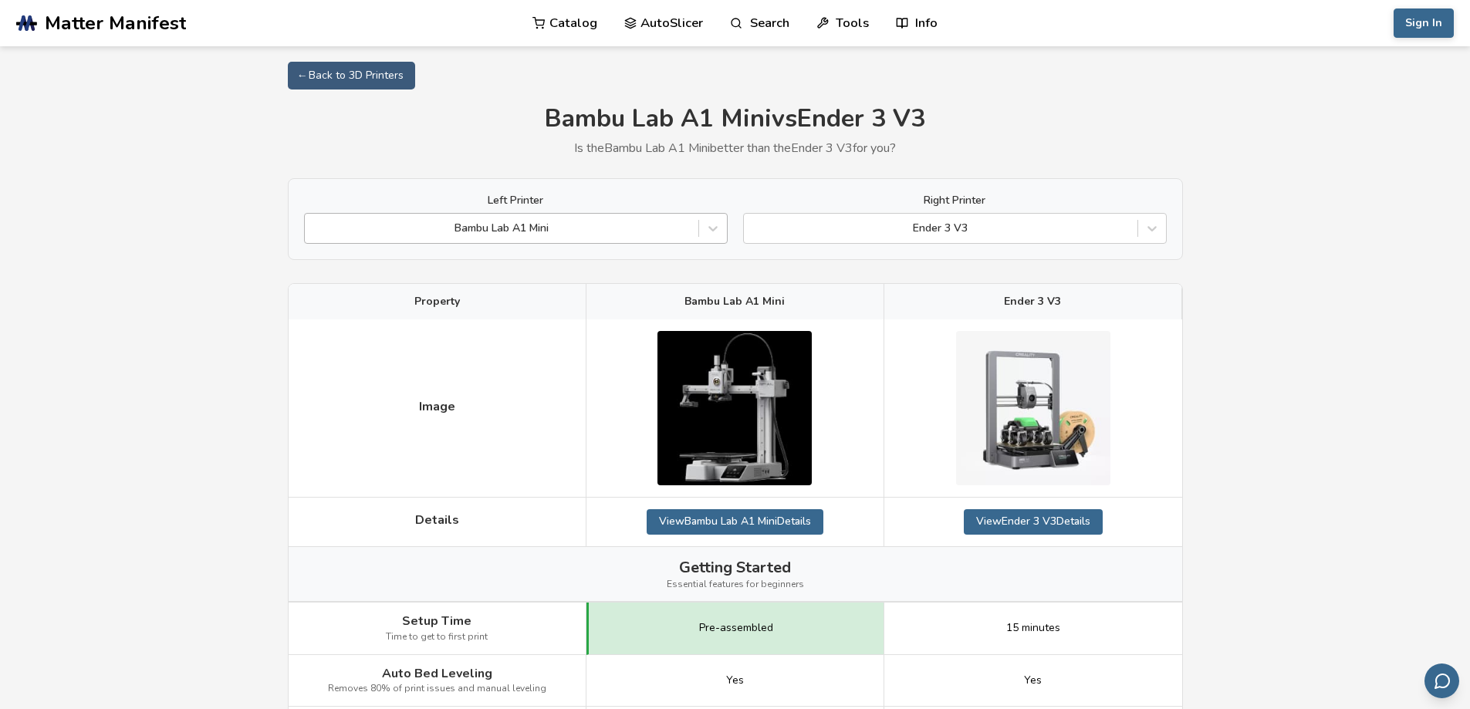
click at [449, 229] on div at bounding box center [502, 228] width 378 height 15
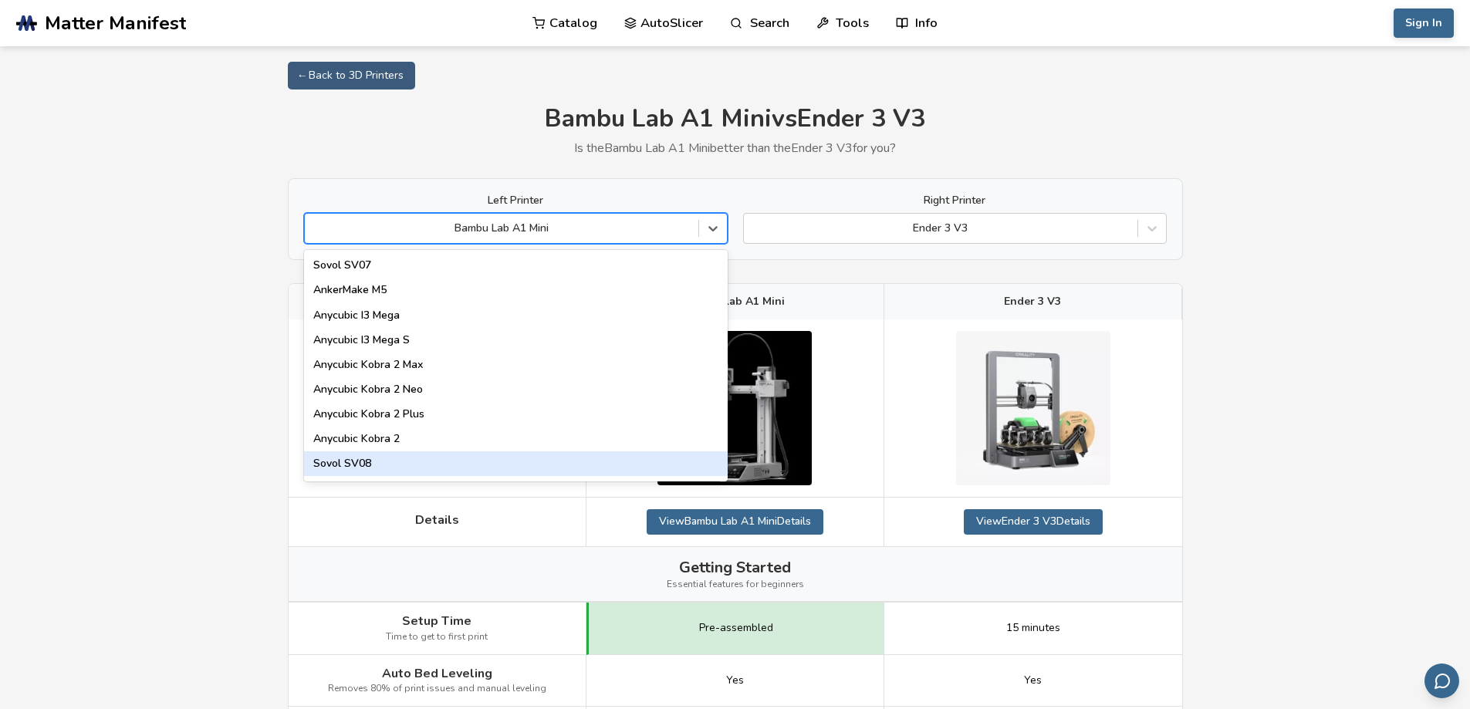
click at [363, 471] on div "Sovol SV08" at bounding box center [516, 463] width 424 height 25
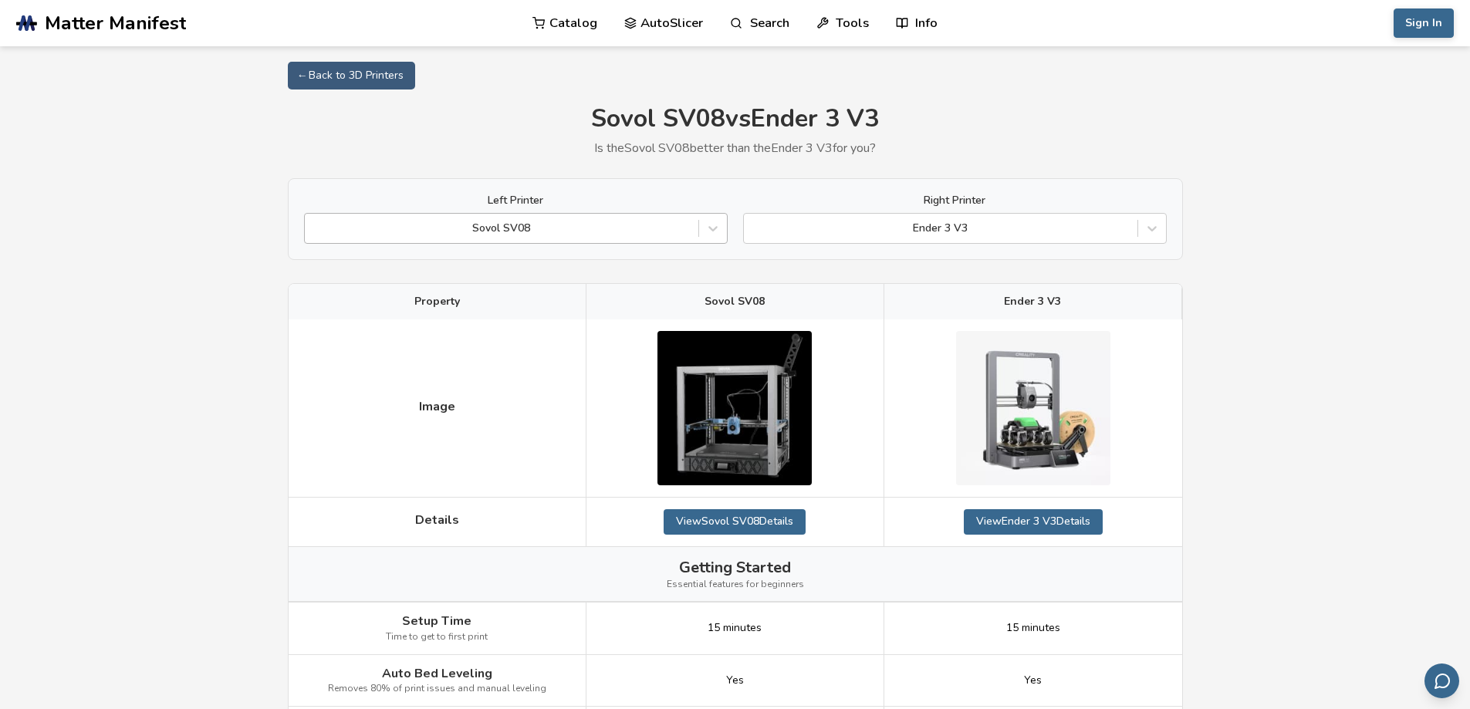
click at [493, 215] on div "Sovol SV08" at bounding box center [516, 228] width 424 height 31
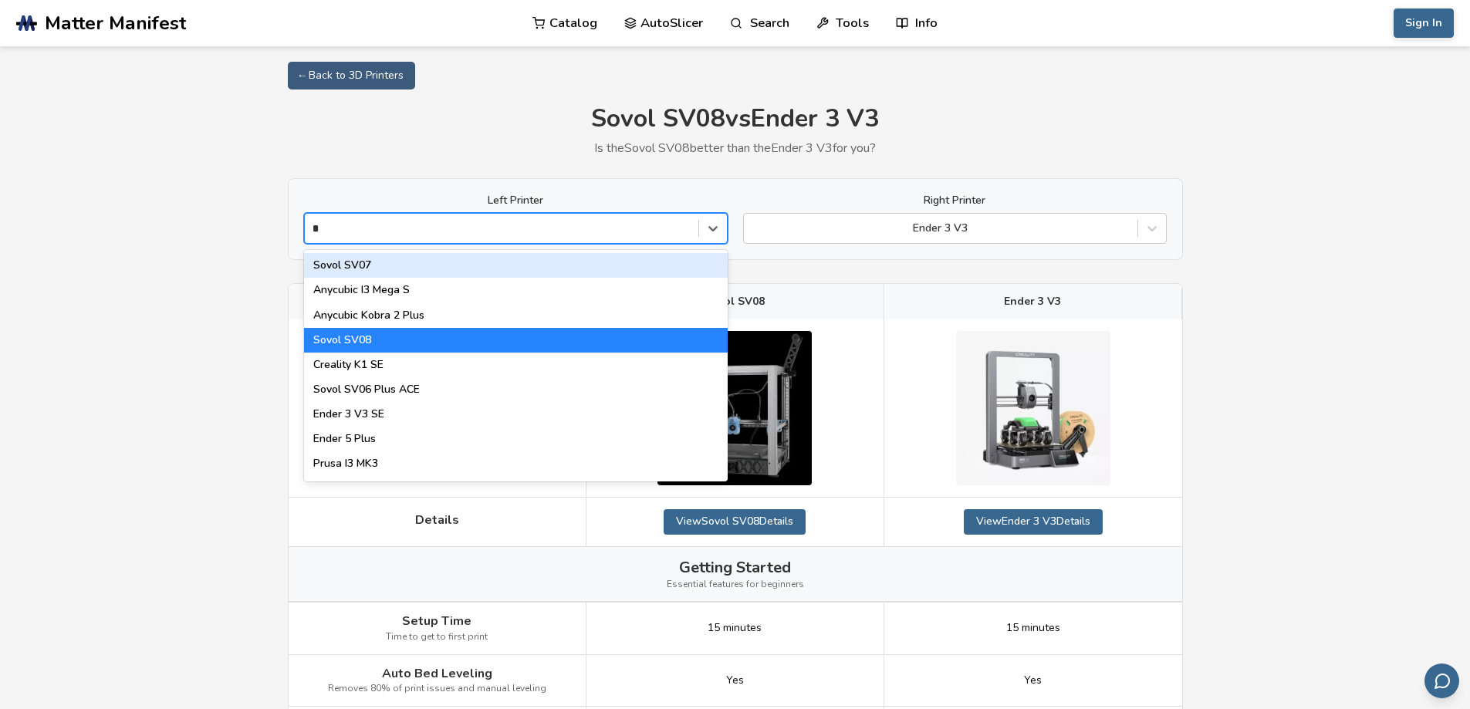
type input "**"
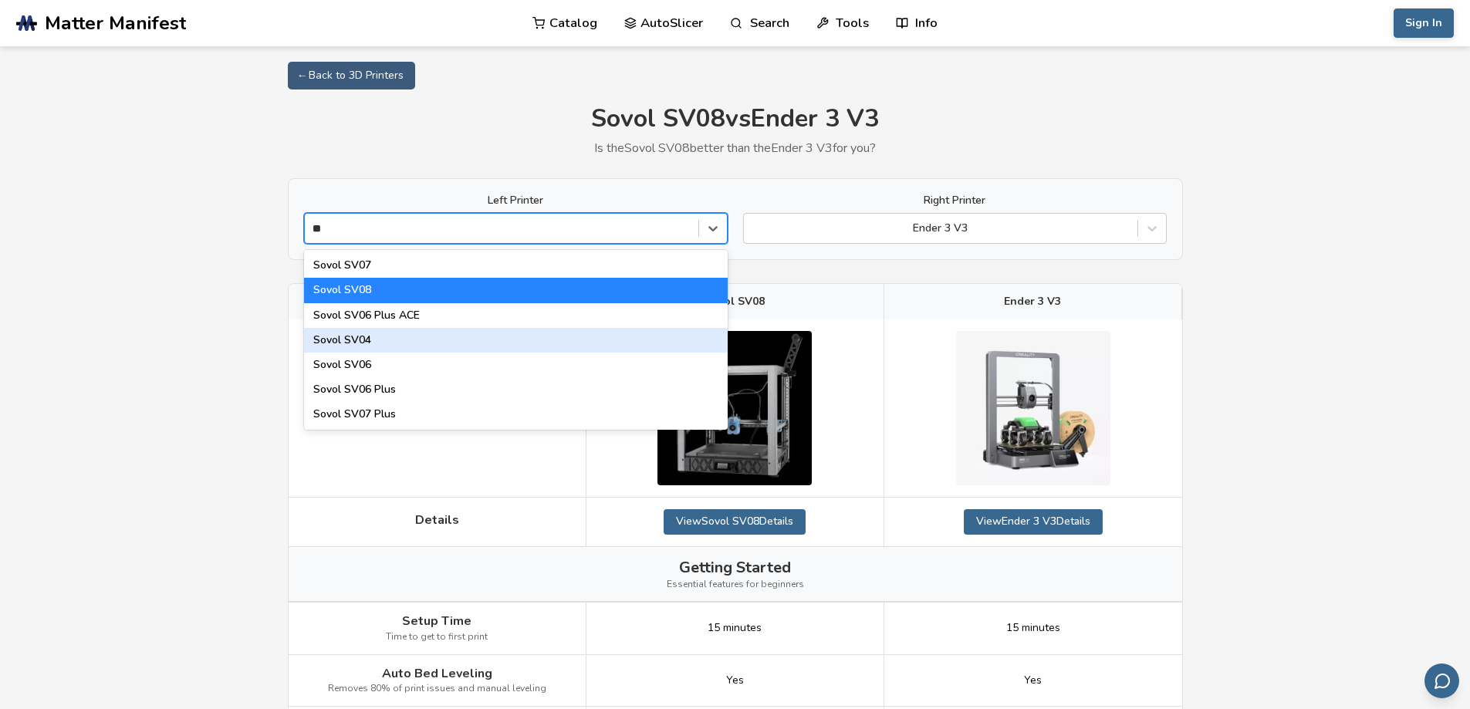
click at [376, 342] on div "Sovol SV04" at bounding box center [516, 340] width 424 height 25
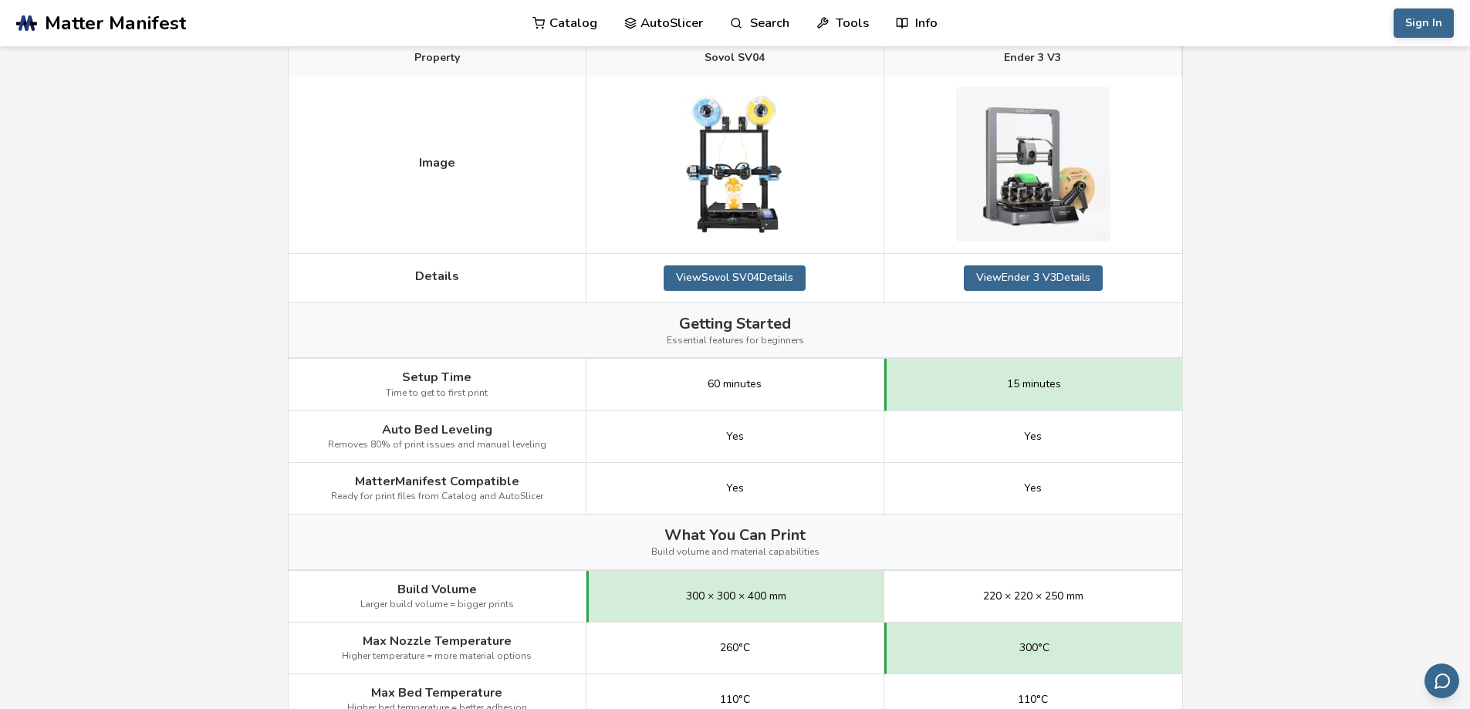
scroll to position [515, 0]
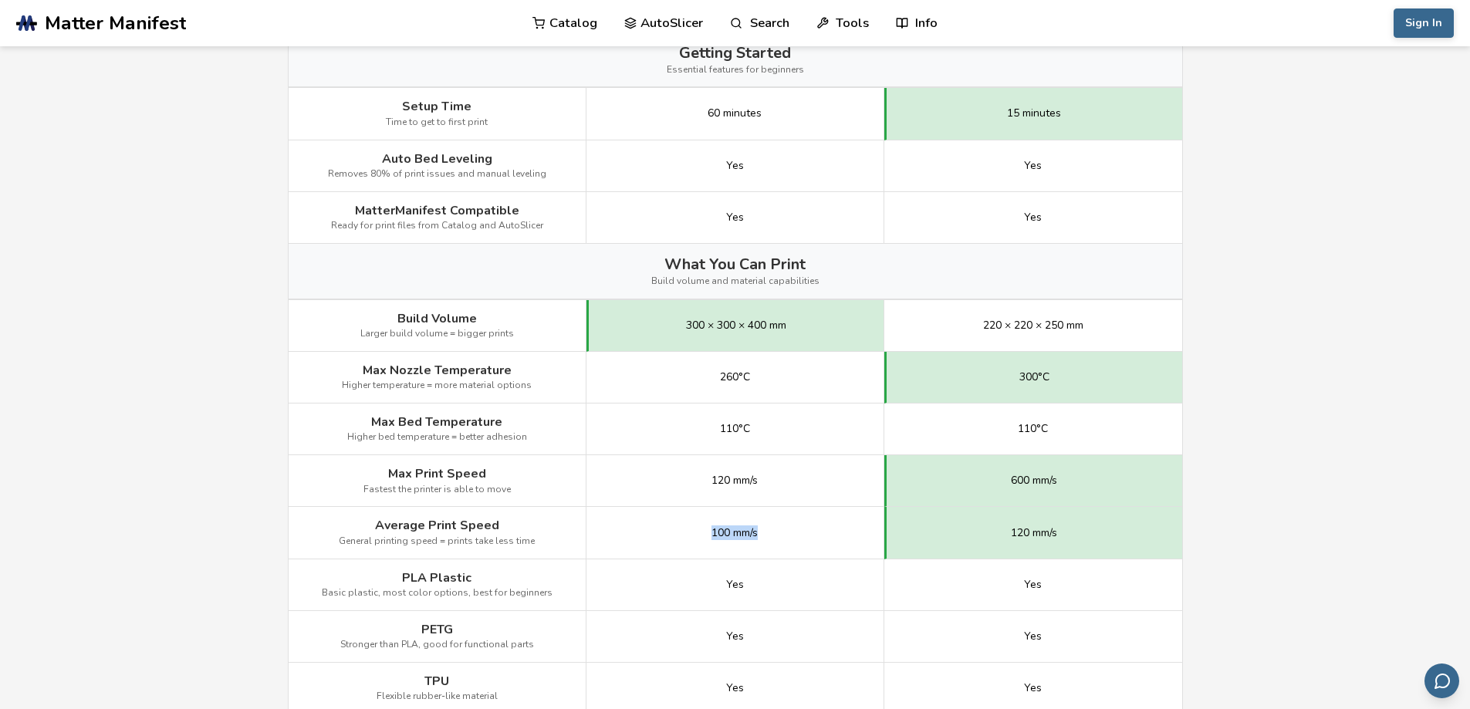
drag, startPoint x: 699, startPoint y: 528, endPoint x: 789, endPoint y: 532, distance: 89.6
click at [789, 532] on div "100 mm/s" at bounding box center [735, 533] width 298 height 52
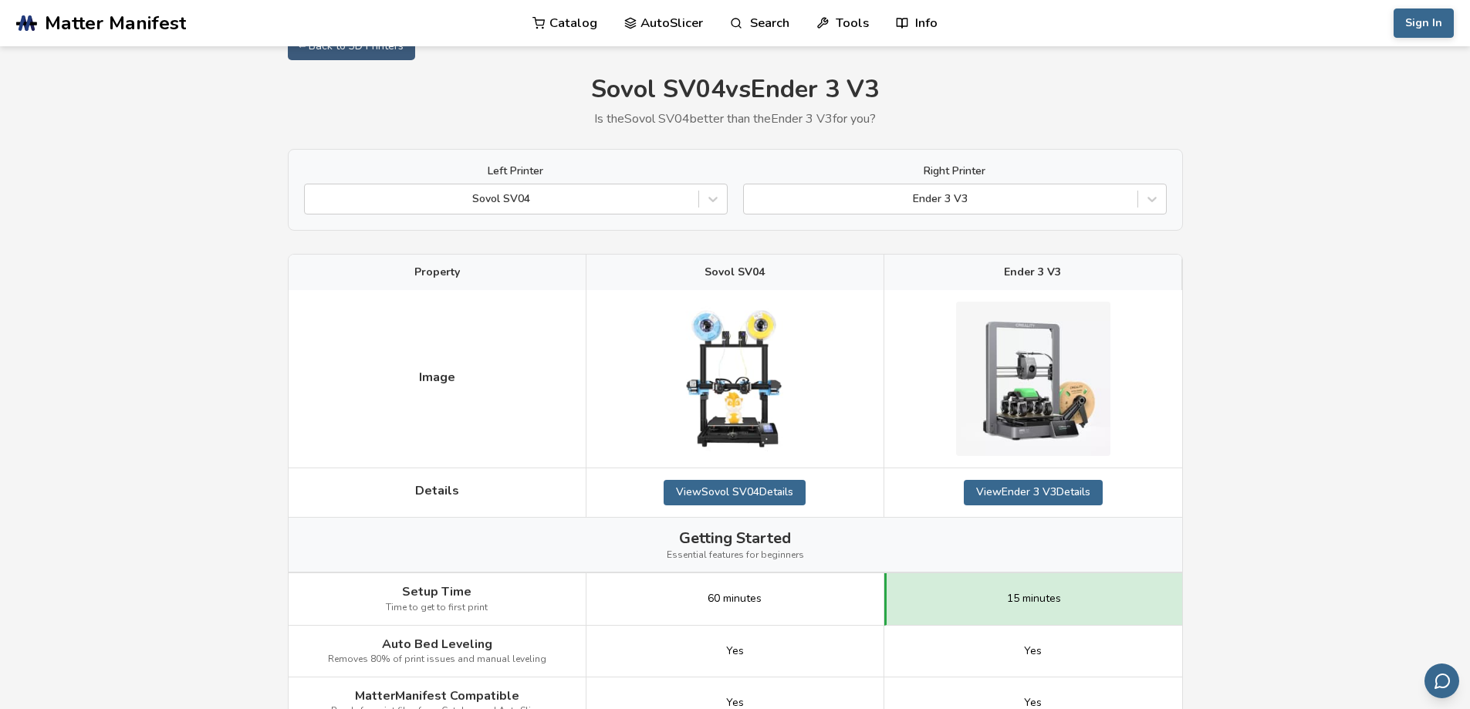
scroll to position [0, 0]
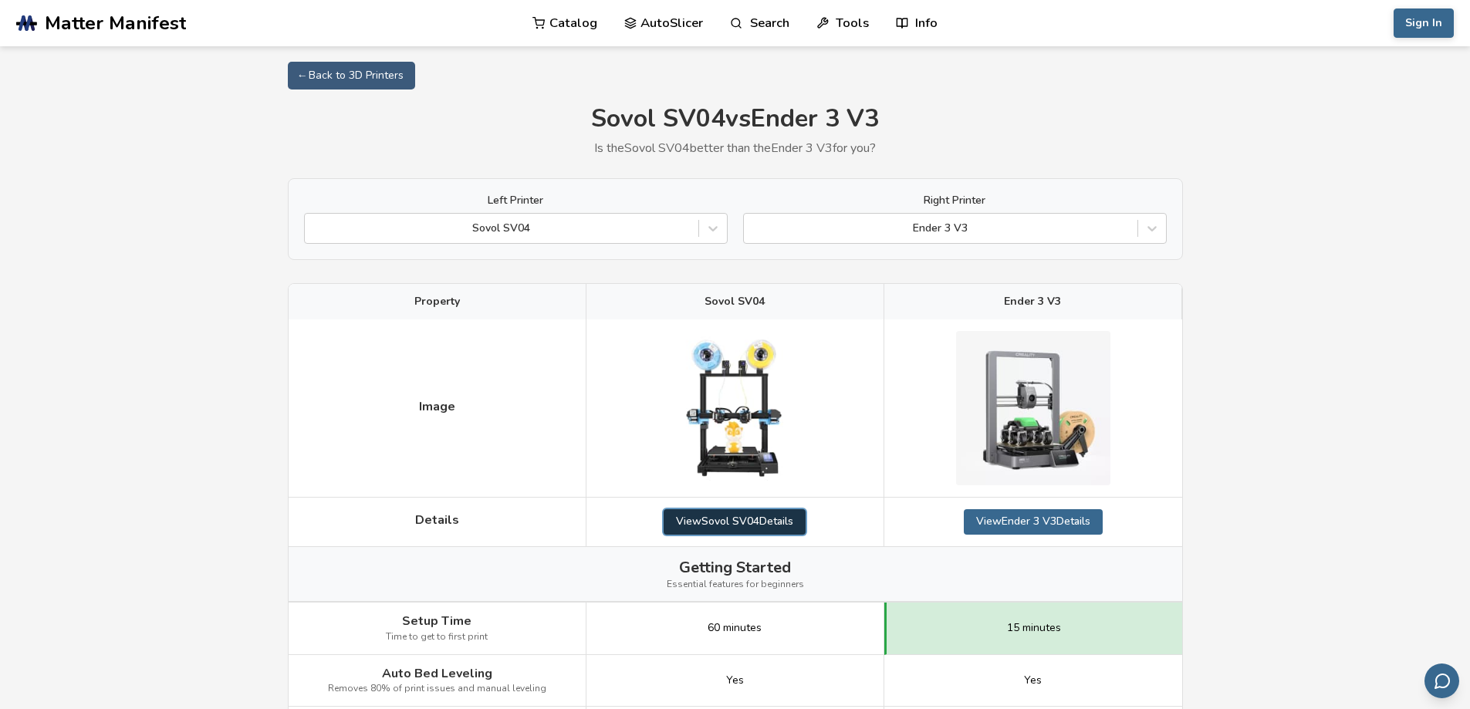
click at [753, 528] on link "View Sovol SV04 Details" at bounding box center [735, 521] width 142 height 25
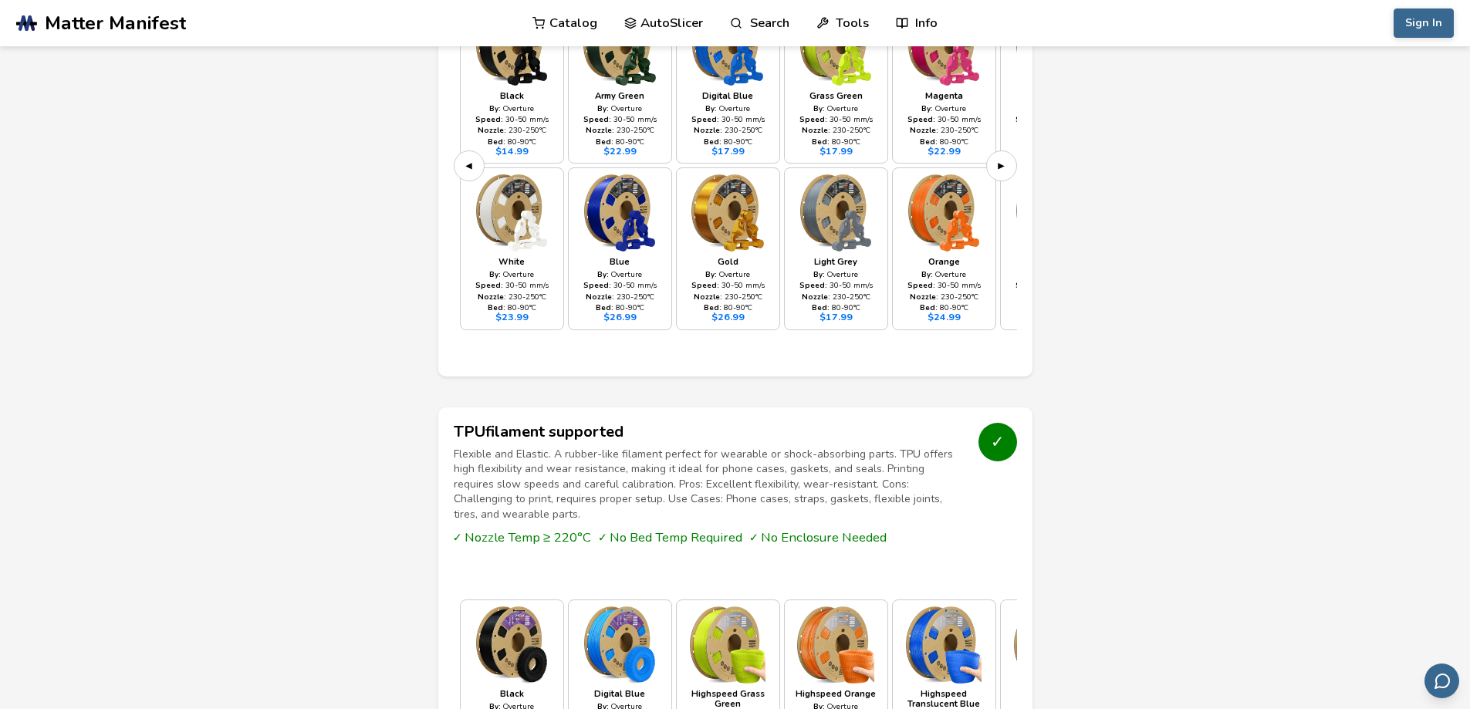
scroll to position [1505, 0]
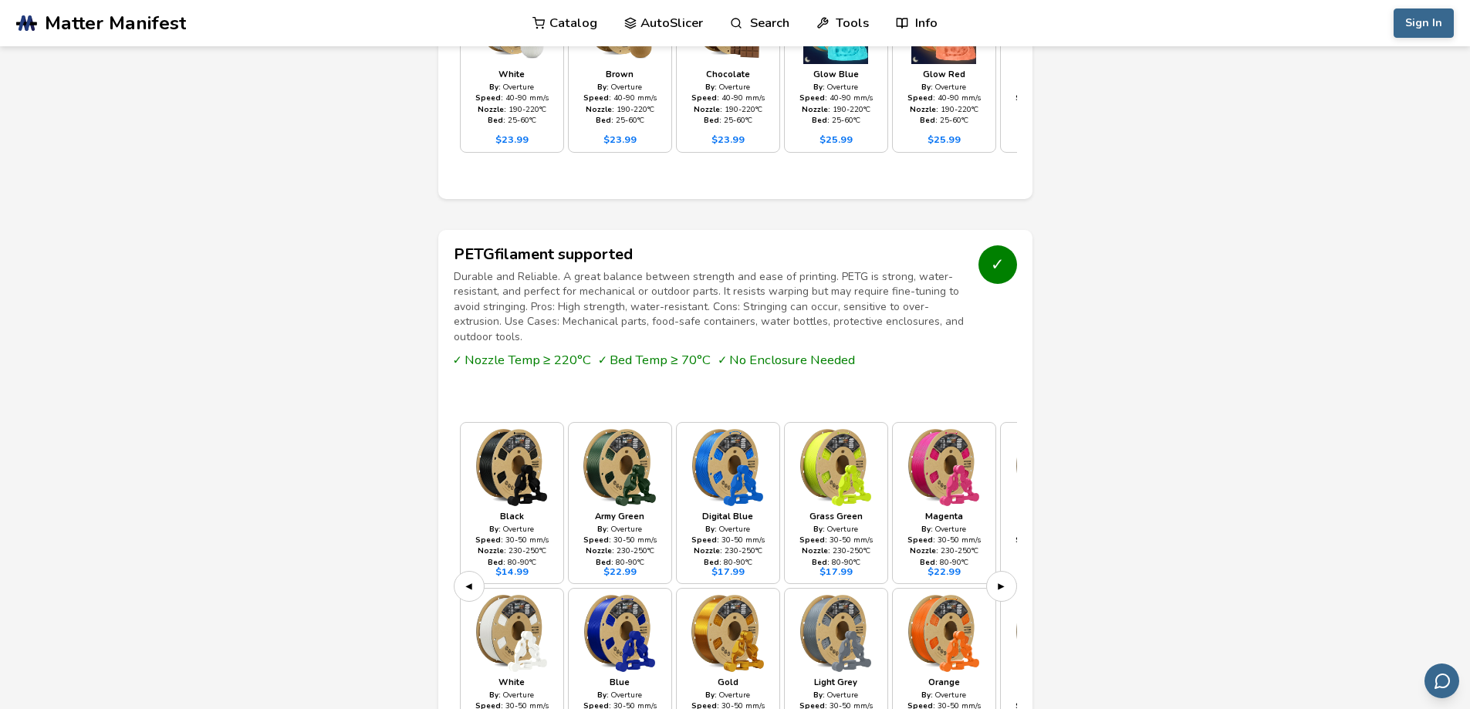
click at [76, 25] on span "Matter Manifest" at bounding box center [115, 23] width 141 height 22
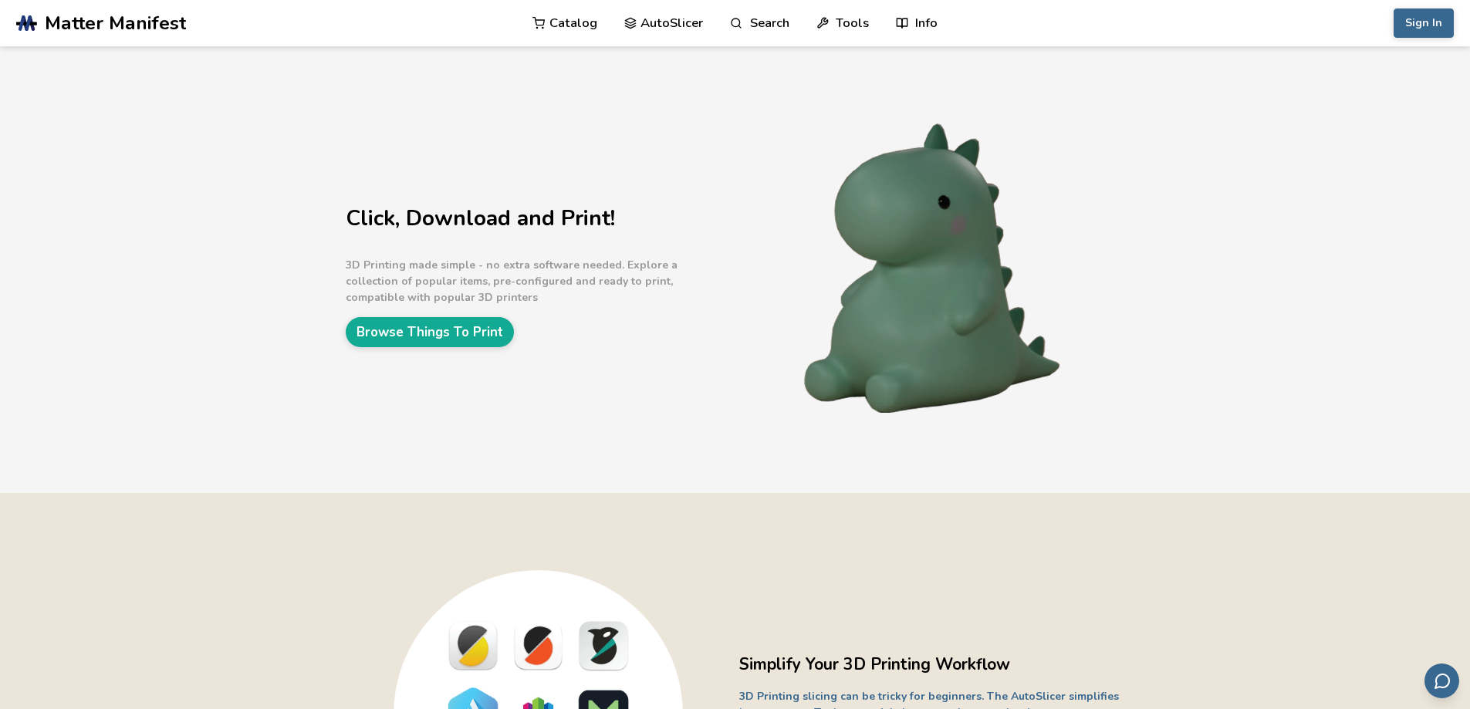
scroll to position [1505, 0]
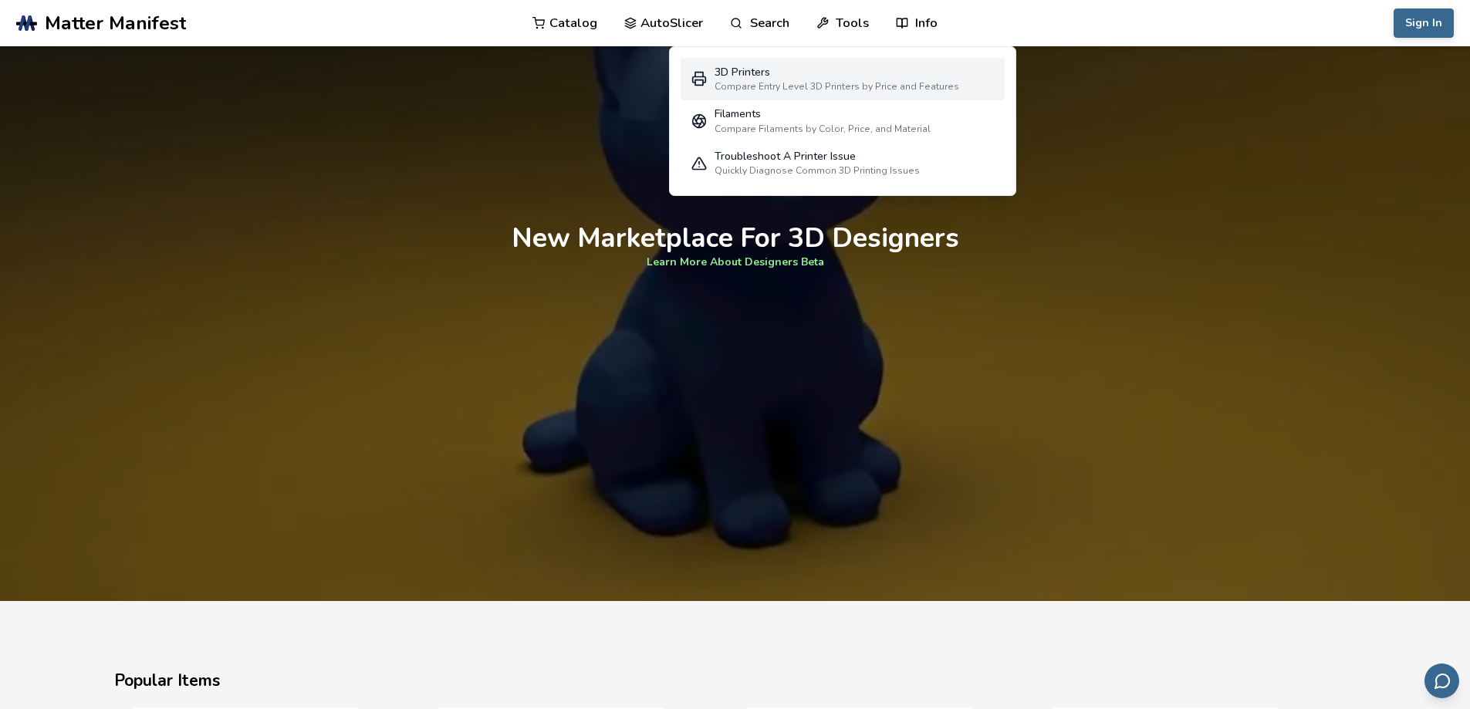
click at [751, 71] on div "3D Printers" at bounding box center [837, 72] width 245 height 12
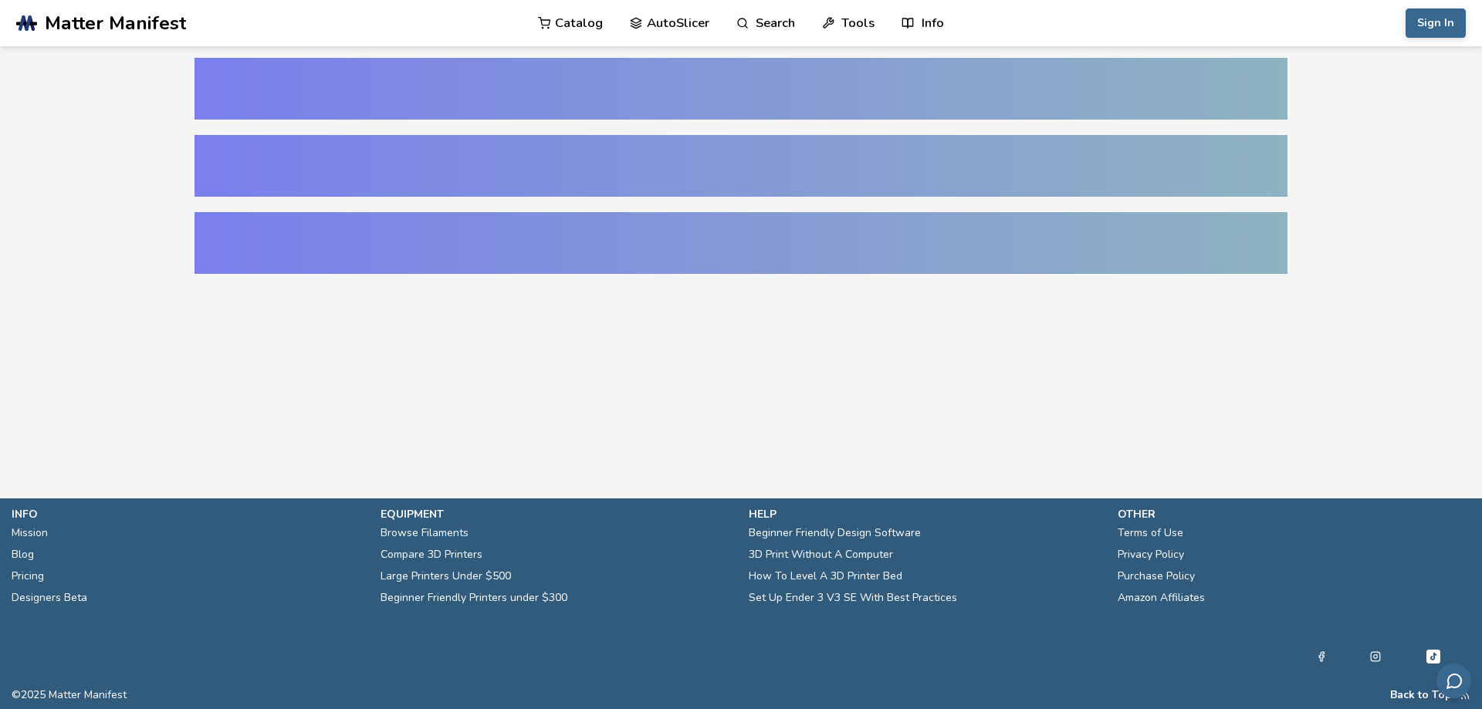
select select "**********"
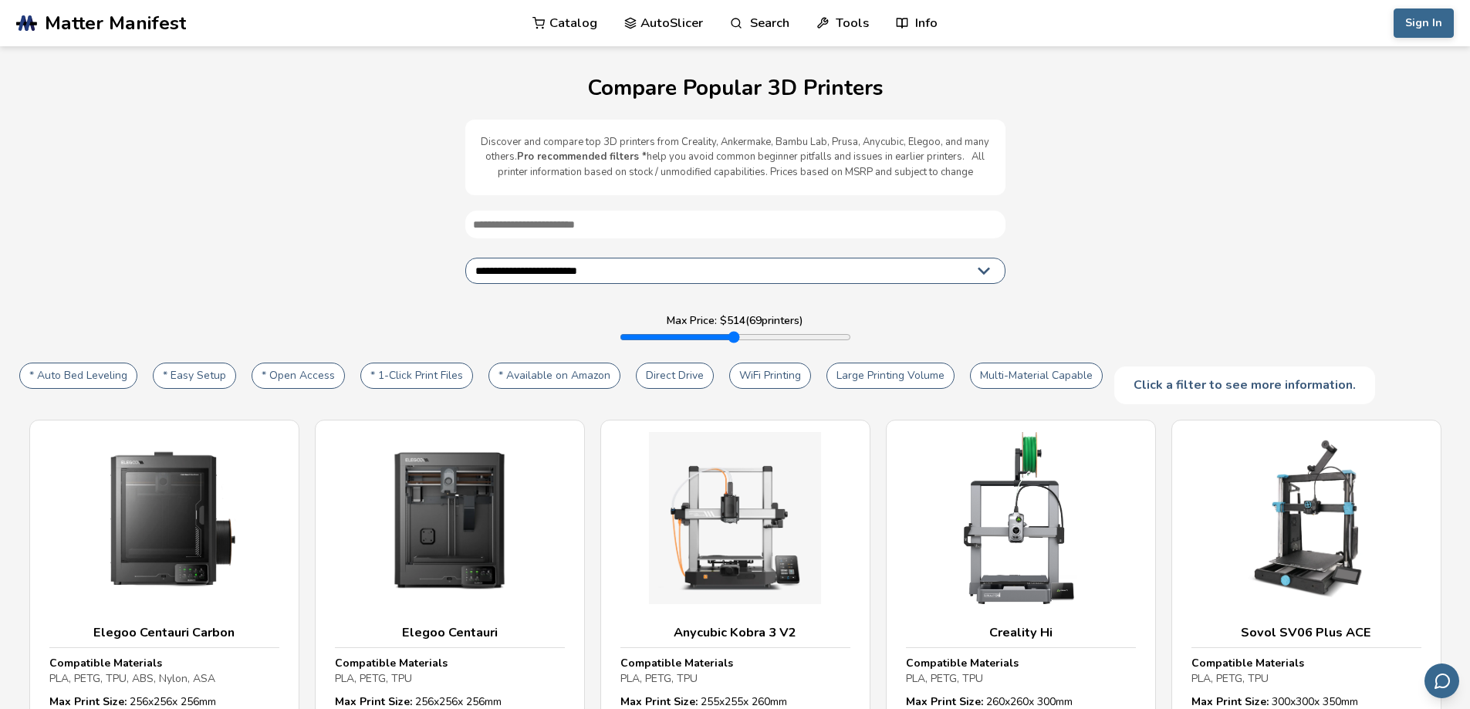
type input "***"
click at [685, 336] on input "range" at bounding box center [735, 337] width 231 height 12
click at [279, 380] on button "* Open Access" at bounding box center [298, 376] width 93 height 26
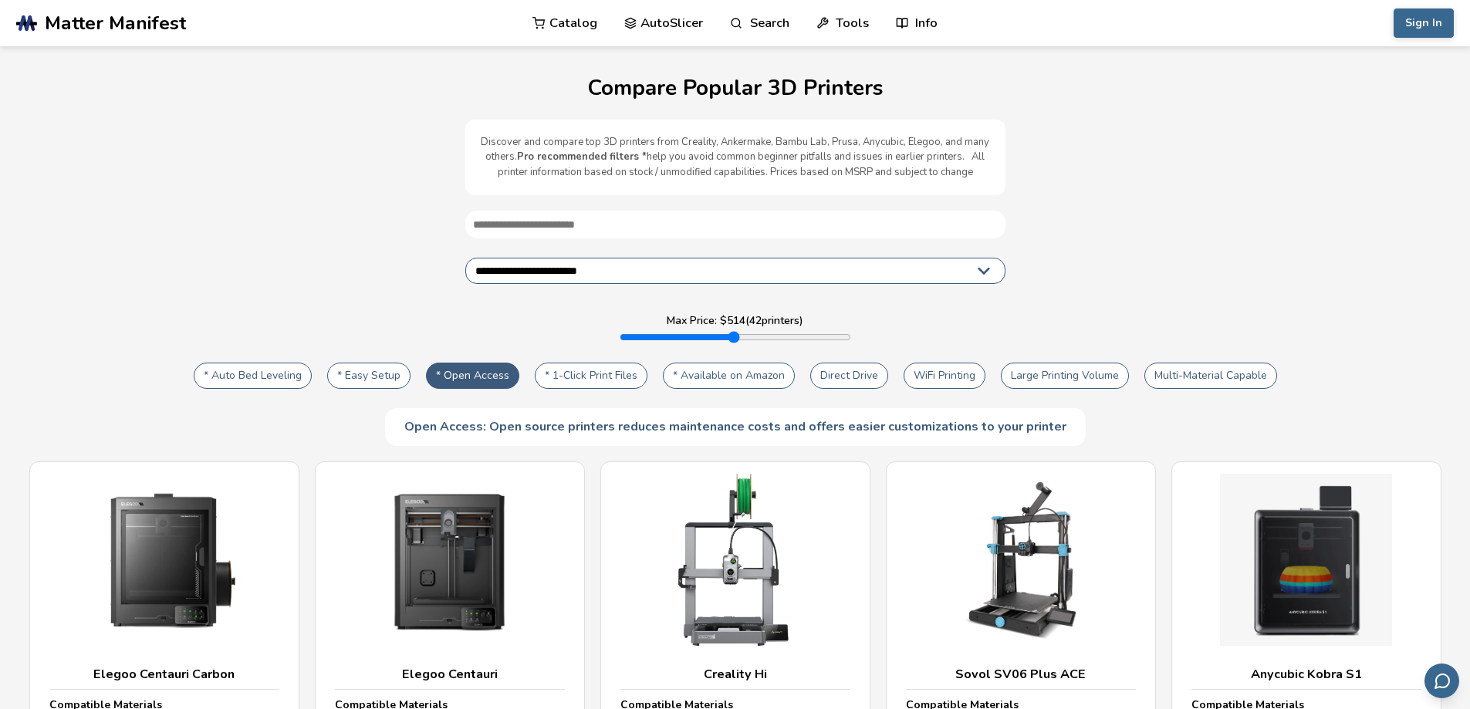
click at [281, 378] on button "* Auto Bed Leveling" at bounding box center [253, 376] width 118 height 26
click at [369, 381] on button "* Easy Setup" at bounding box center [368, 376] width 83 height 26
click at [1184, 379] on button "Multi-Material Capable" at bounding box center [1210, 376] width 133 height 26
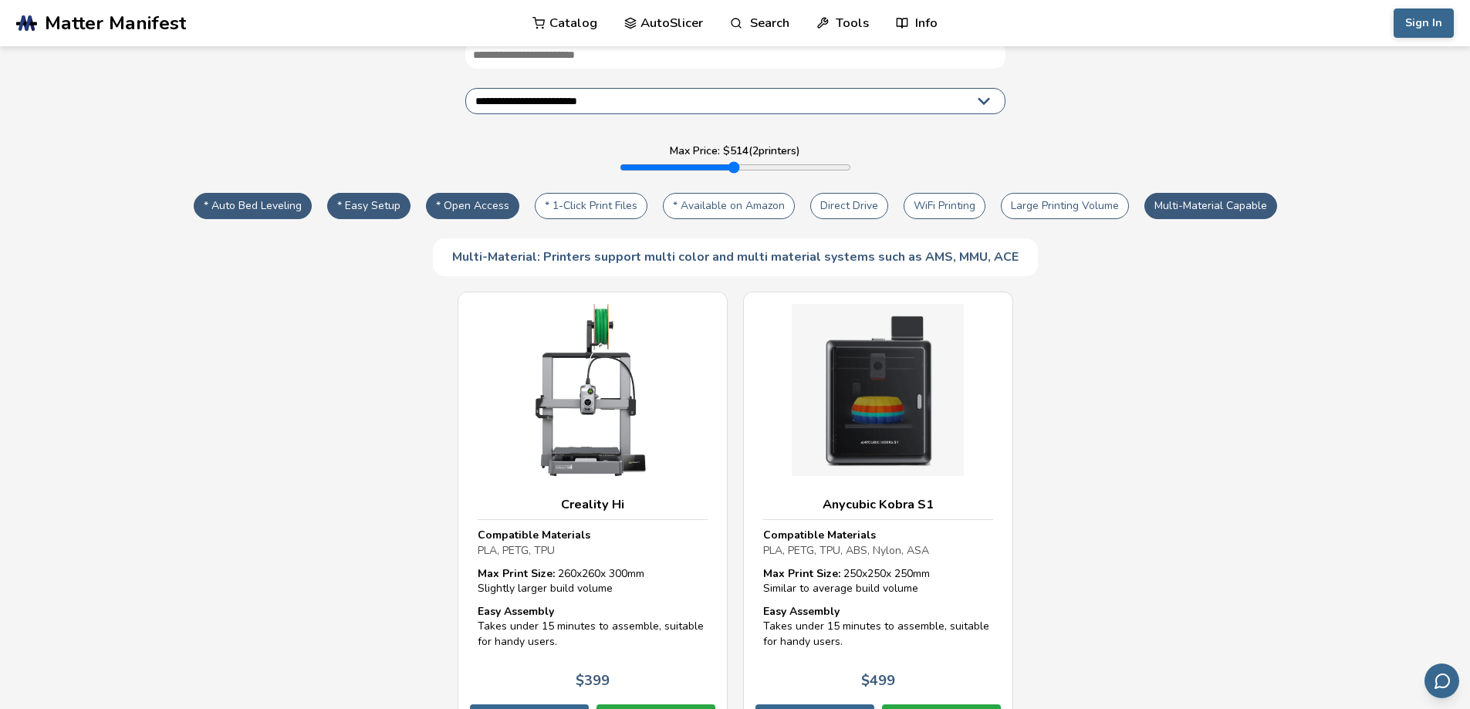
scroll to position [257, 0]
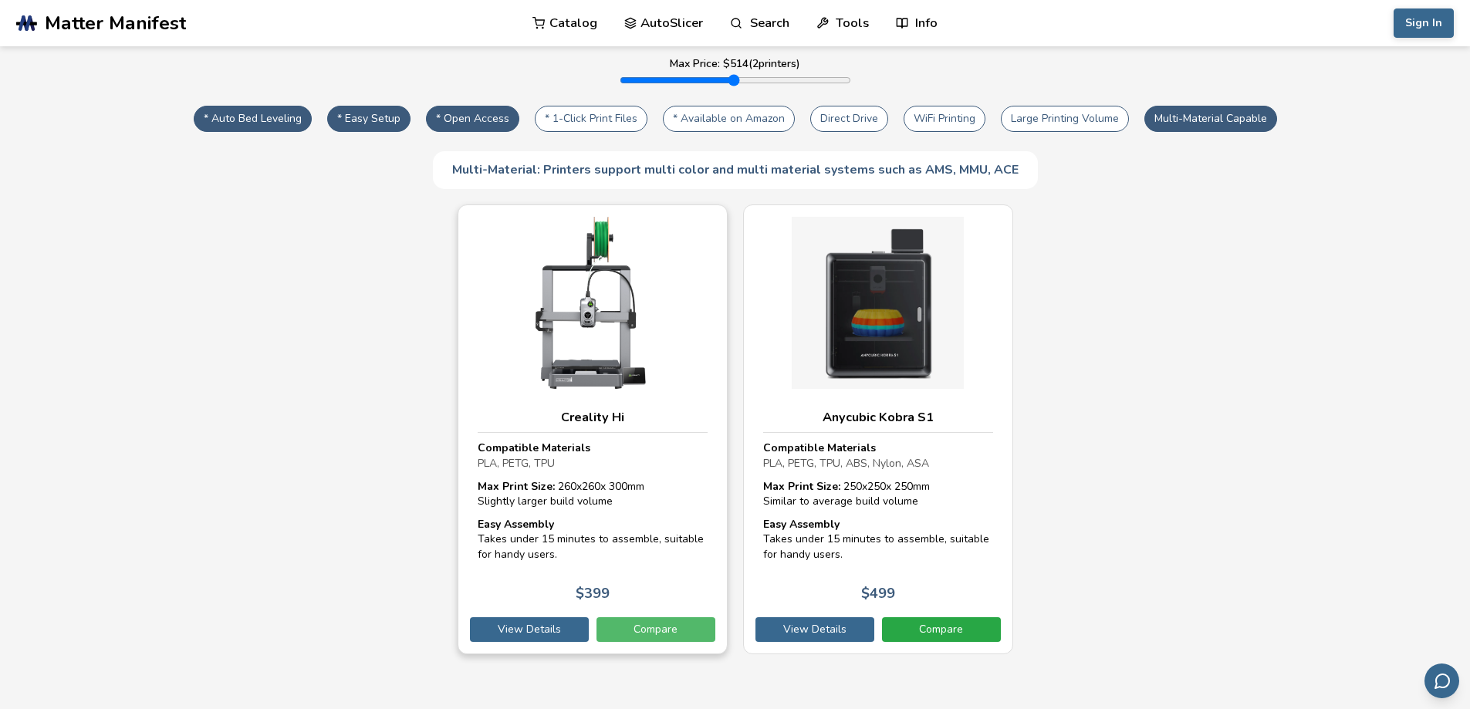
click at [621, 630] on link "Compare" at bounding box center [655, 629] width 119 height 25
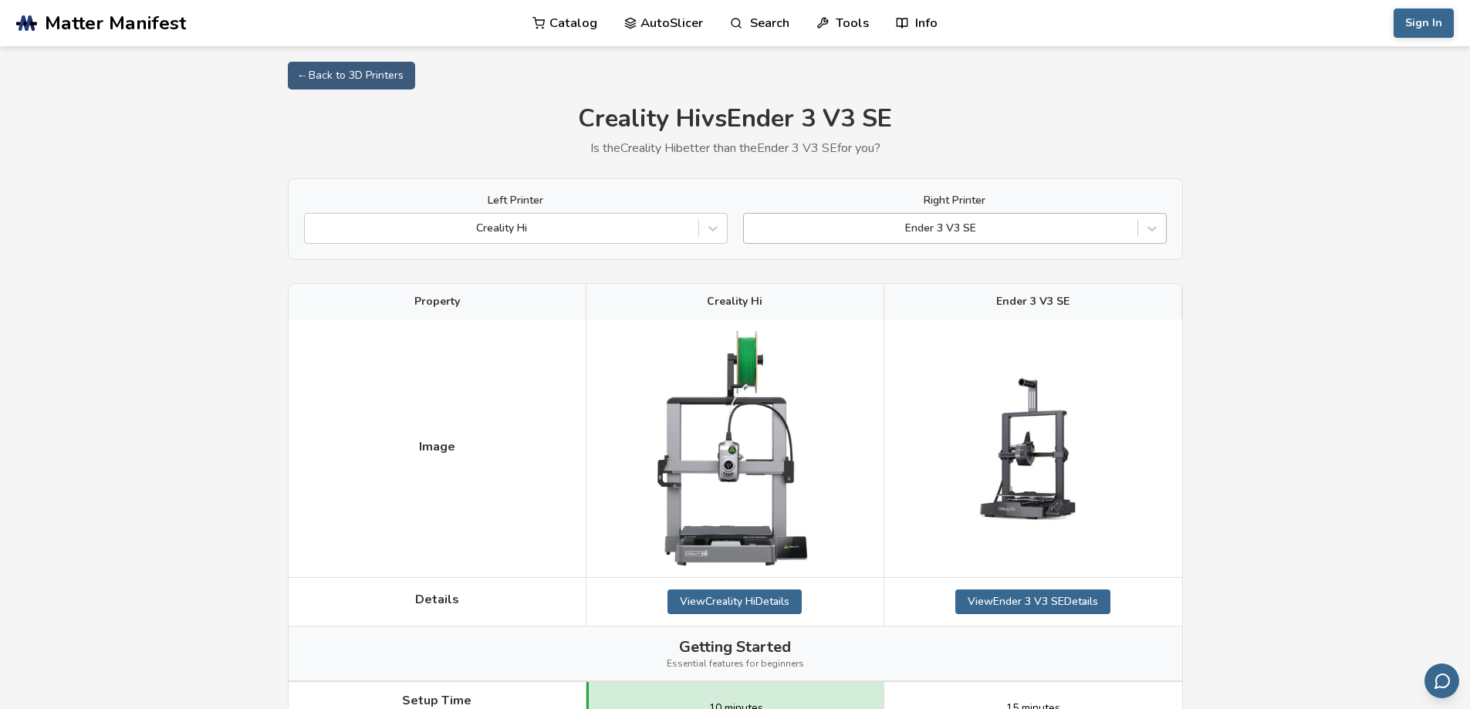
click at [991, 228] on div at bounding box center [941, 228] width 378 height 15
type input "*"
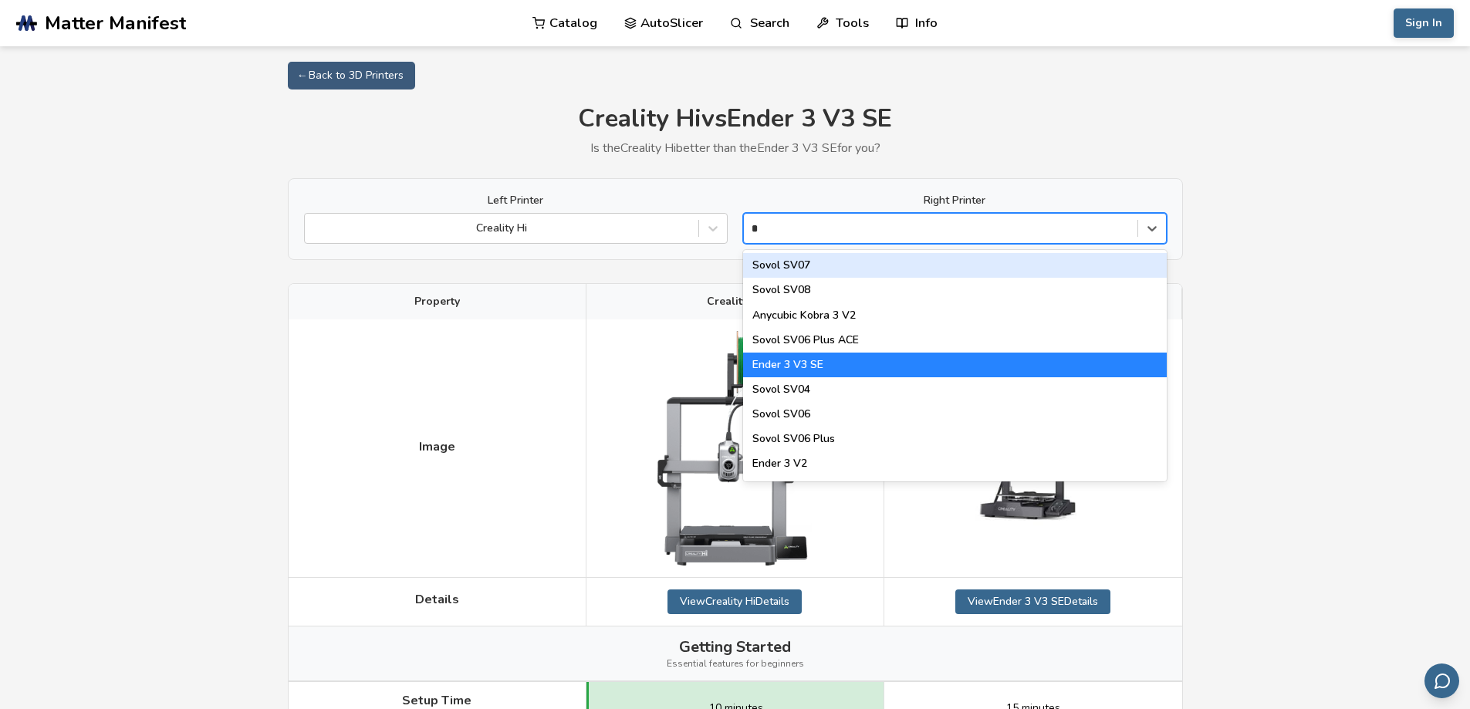
type input "**"
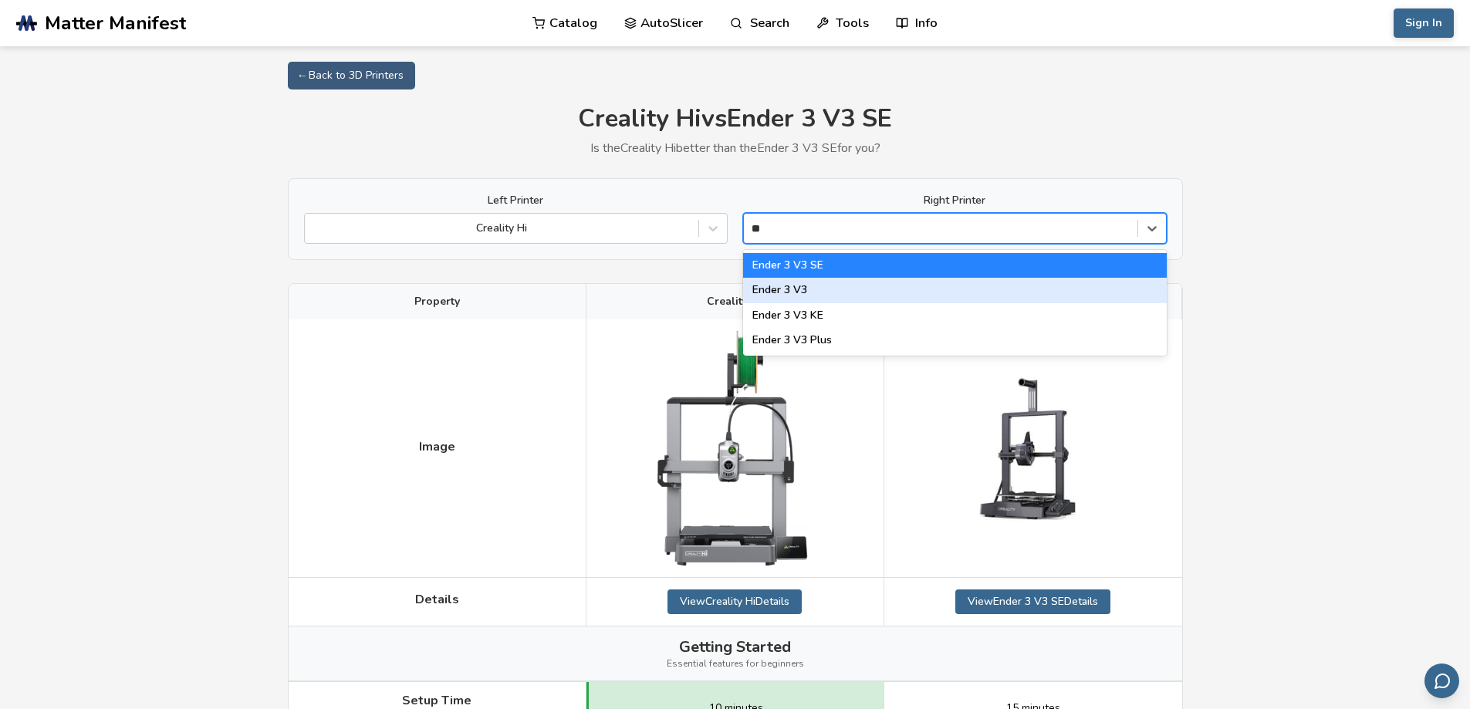
click at [858, 296] on div "Ender 3 V3" at bounding box center [955, 290] width 424 height 25
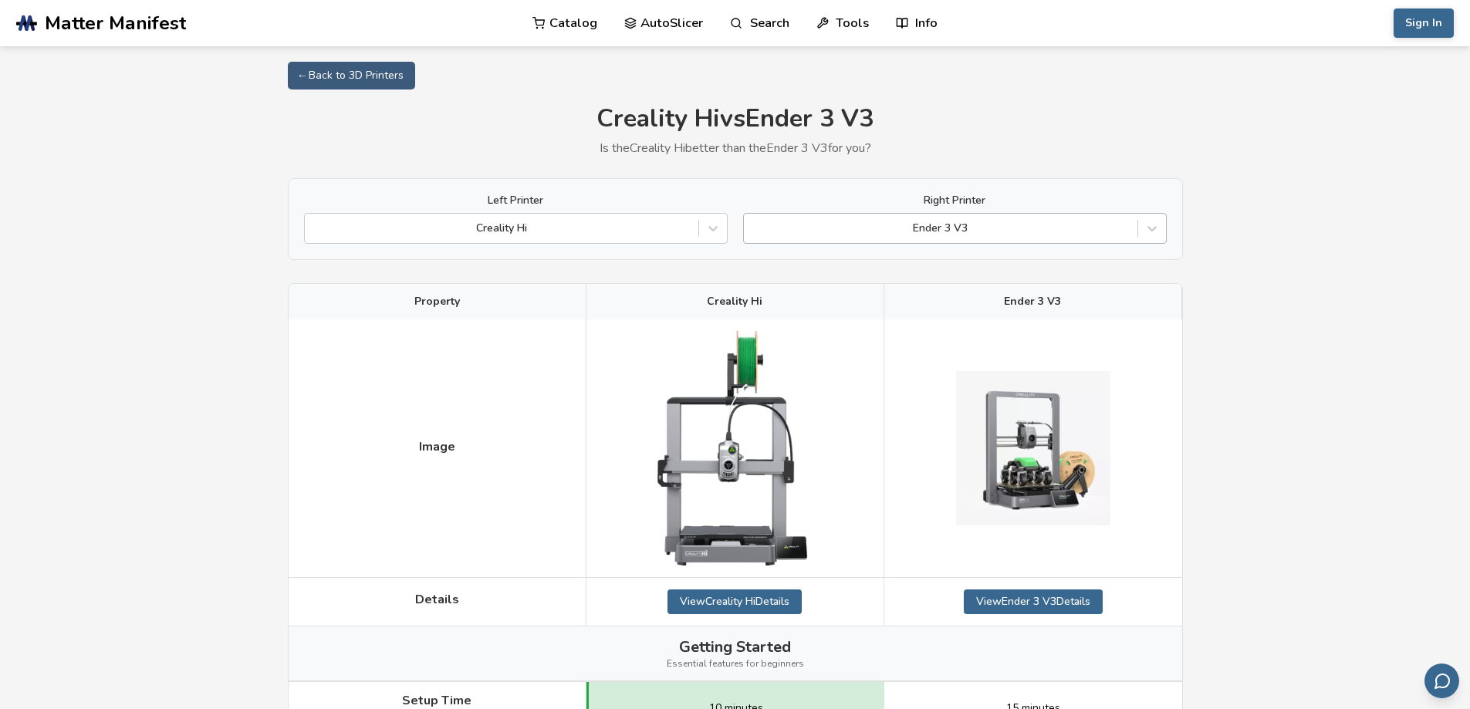
click at [944, 222] on div at bounding box center [941, 228] width 378 height 15
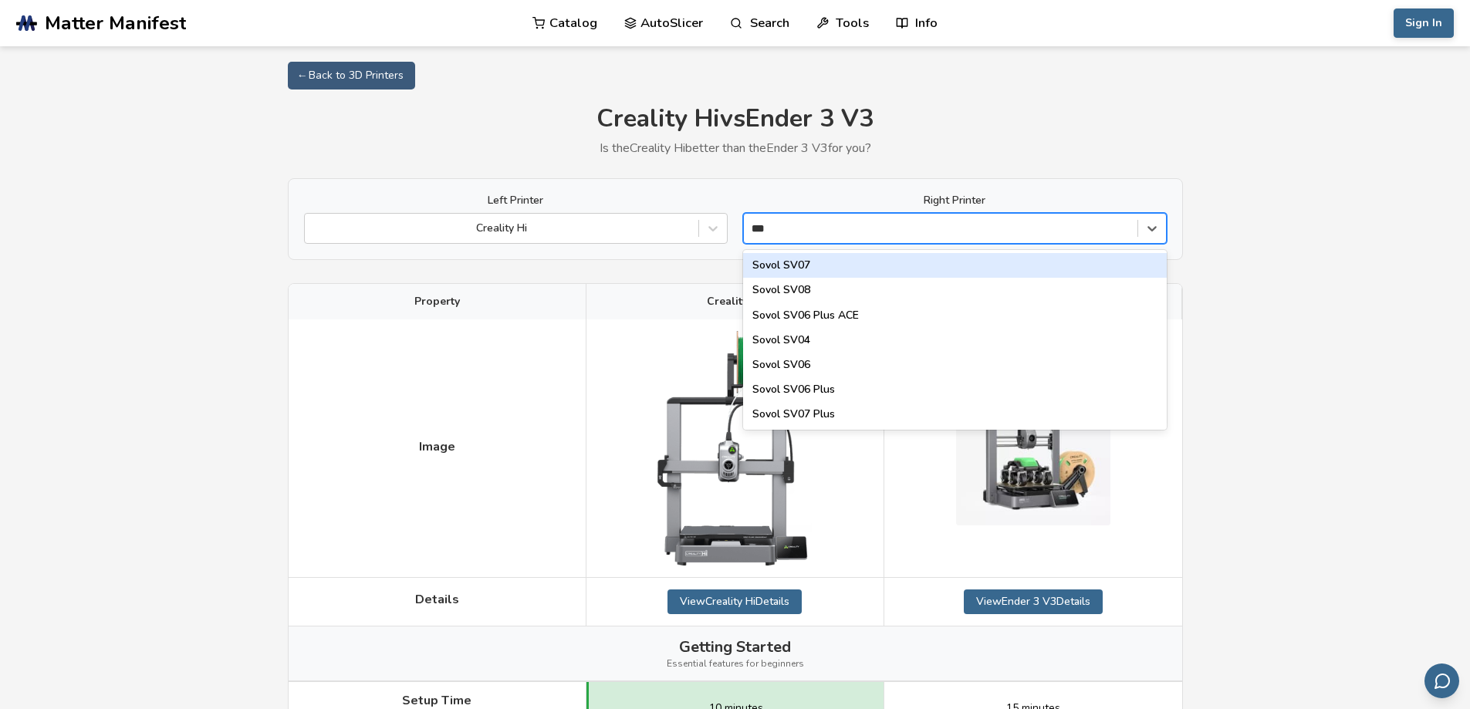
type input "****"
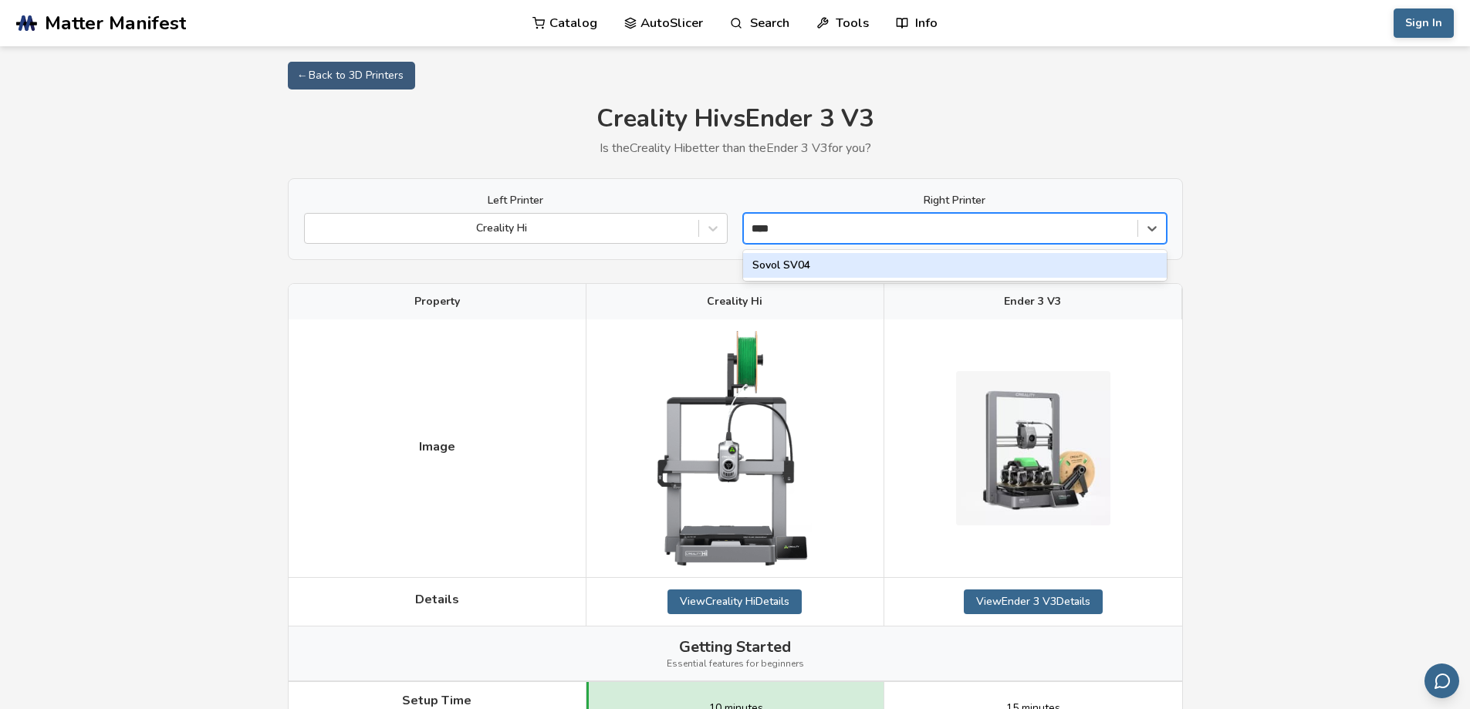
click at [845, 268] on div "Sovol SV04" at bounding box center [955, 265] width 424 height 25
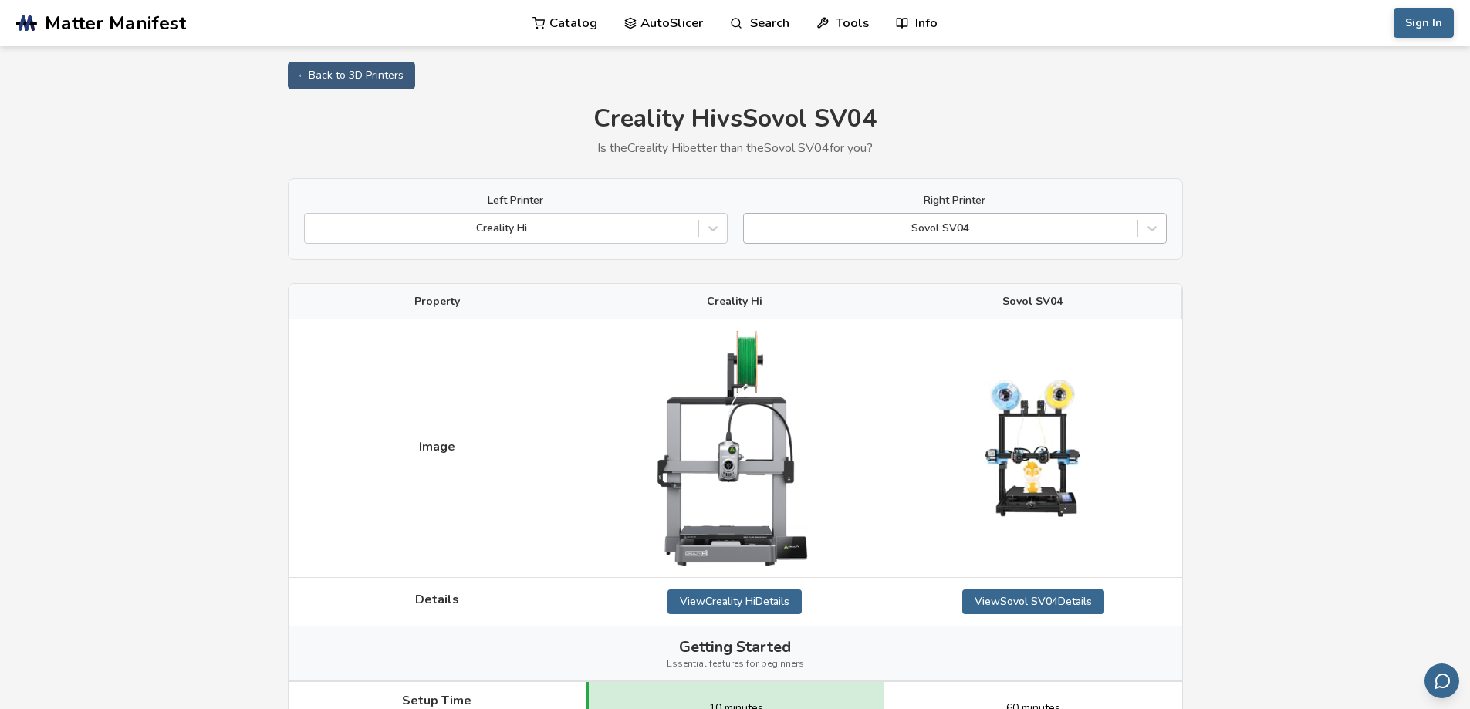
click at [975, 238] on div "Sovol SV04" at bounding box center [941, 229] width 394 height 22
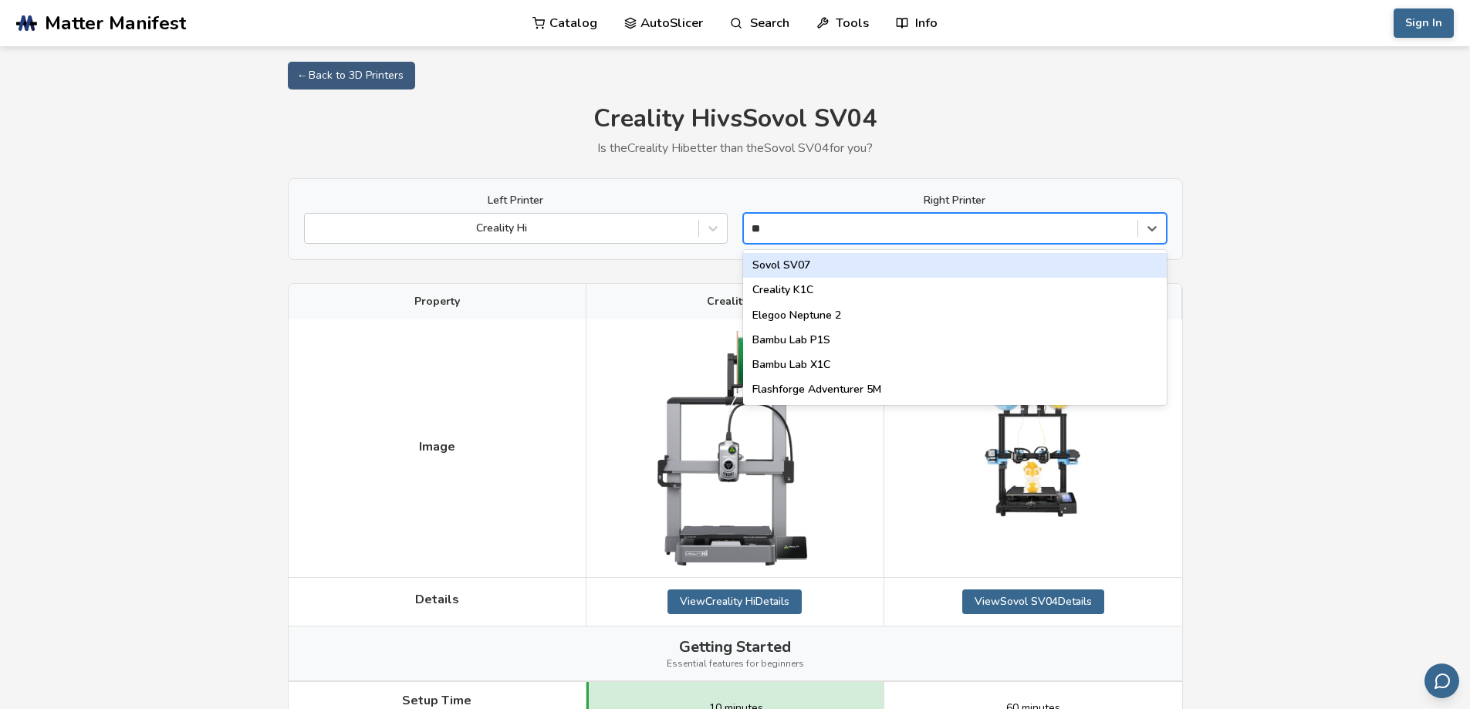
type input "*"
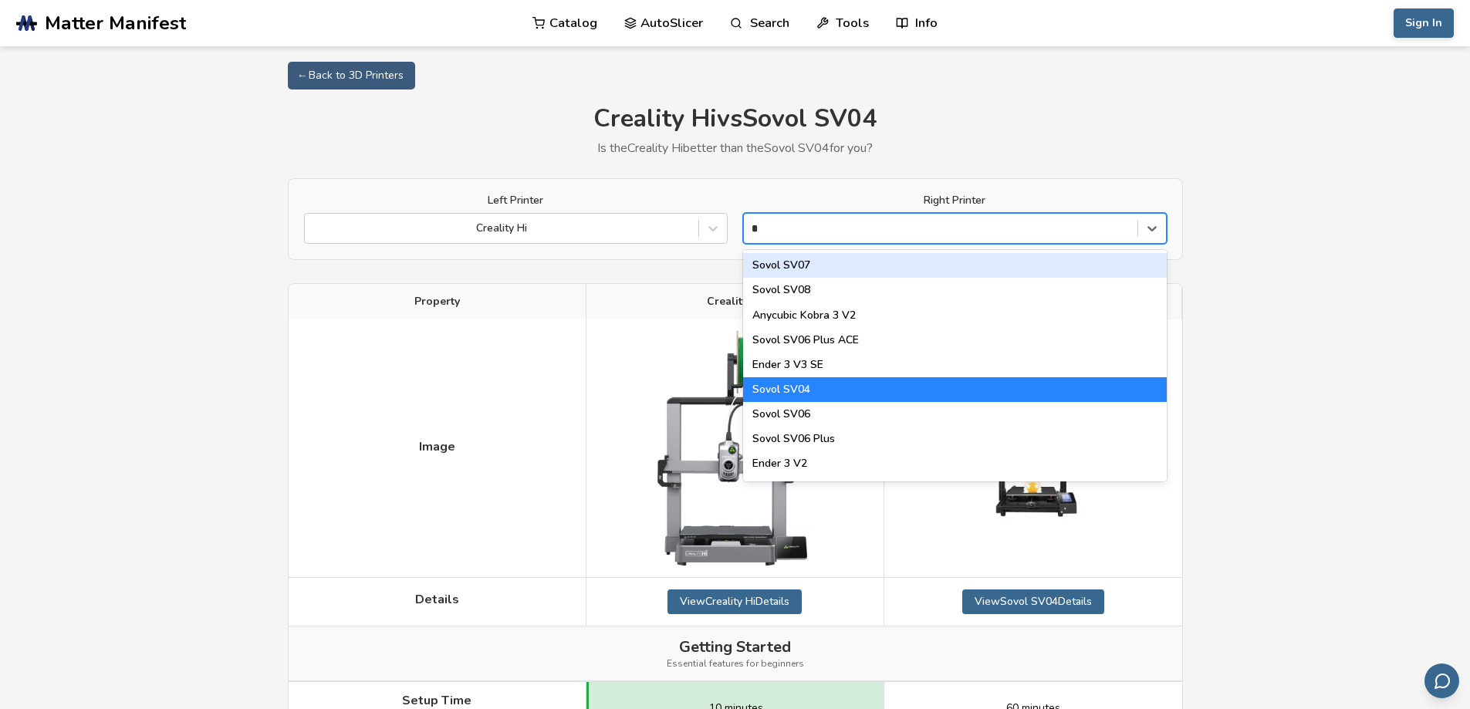
type input "**"
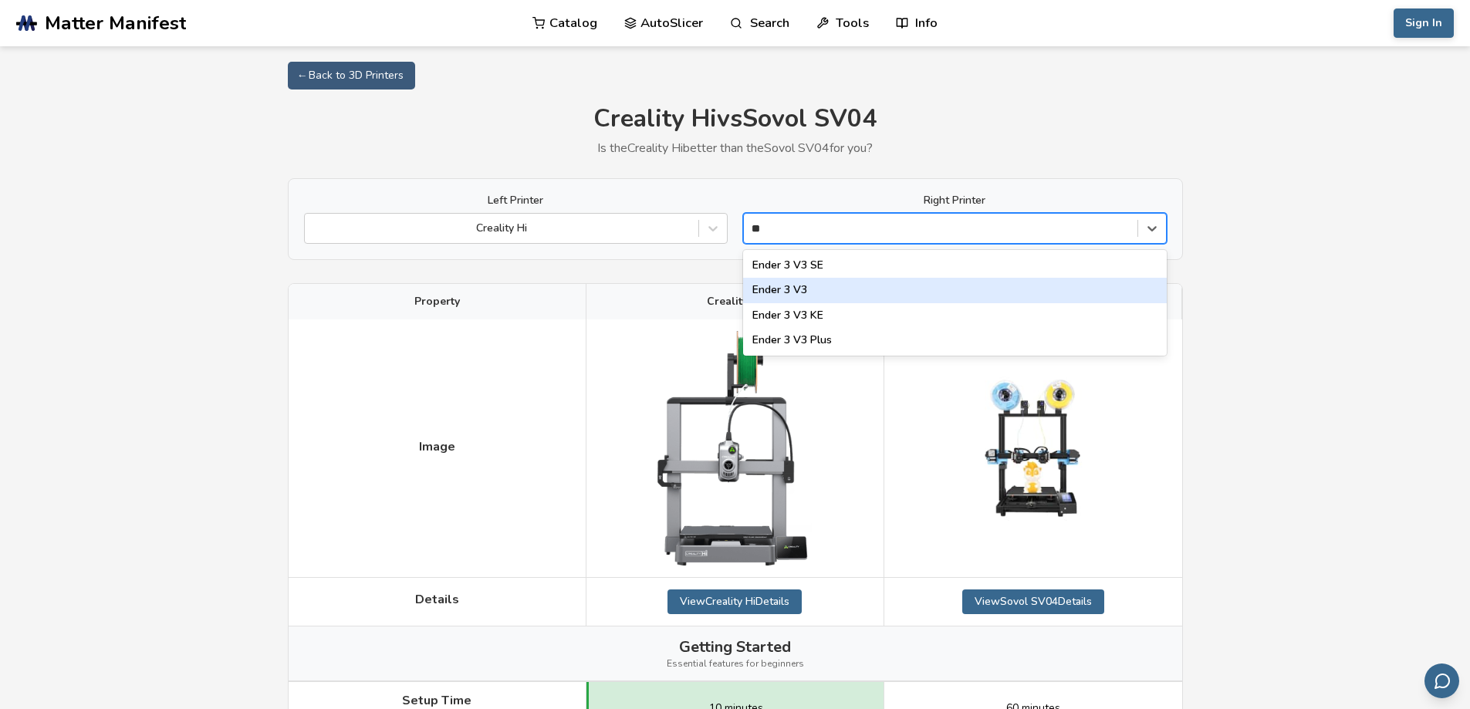
click at [824, 290] on div "Ender 3 V3" at bounding box center [955, 290] width 424 height 25
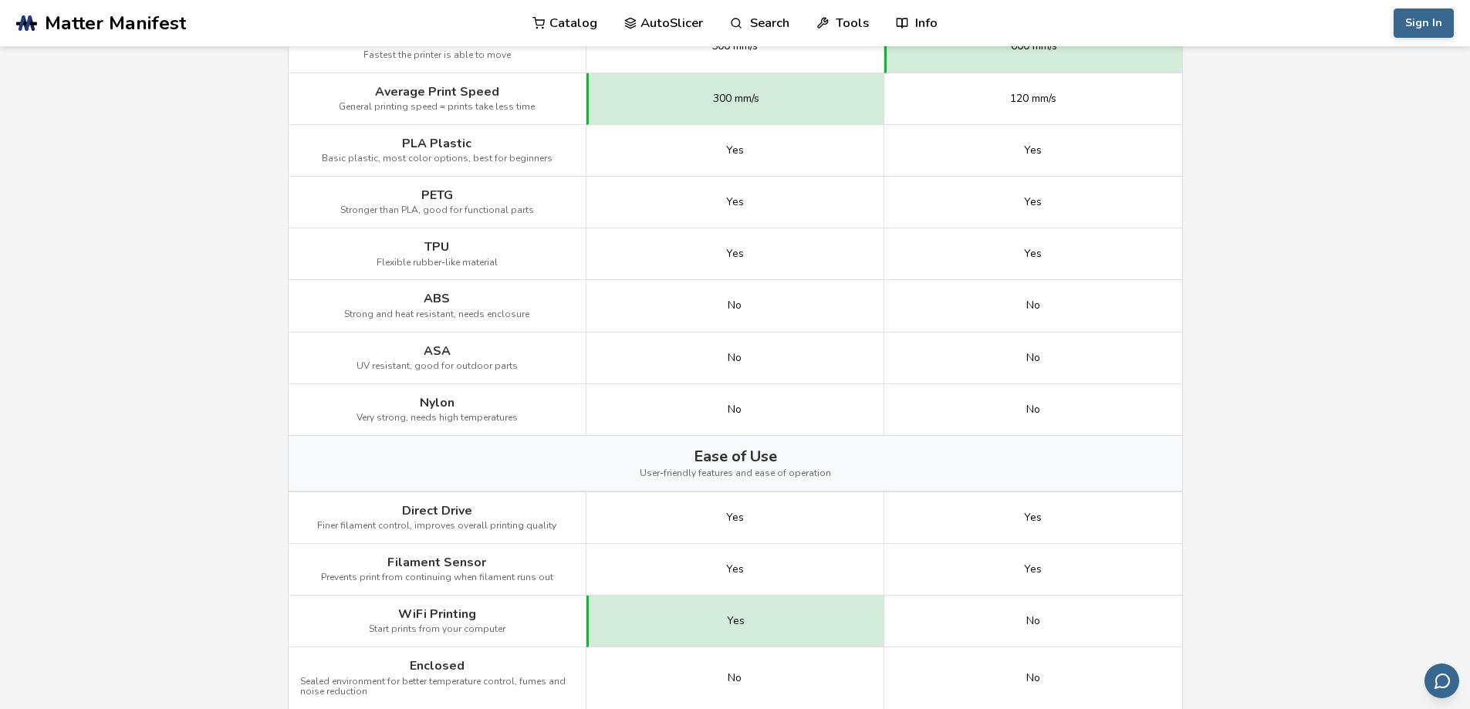
scroll to position [1543, 0]
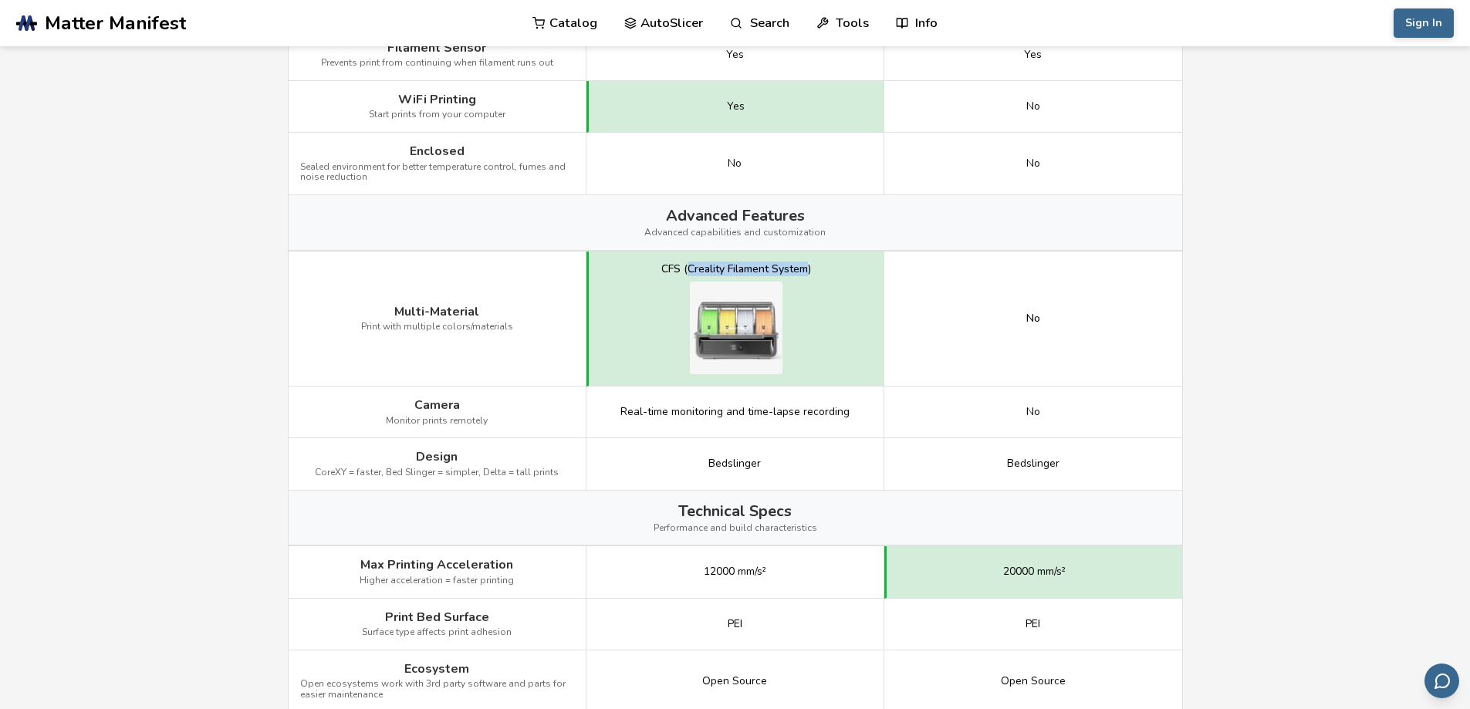
drag, startPoint x: 685, startPoint y: 268, endPoint x: 806, endPoint y: 275, distance: 120.6
click at [806, 275] on div "CFS (Creality Filament System)" at bounding box center [736, 269] width 150 height 12
copy div "Creality Filament System"
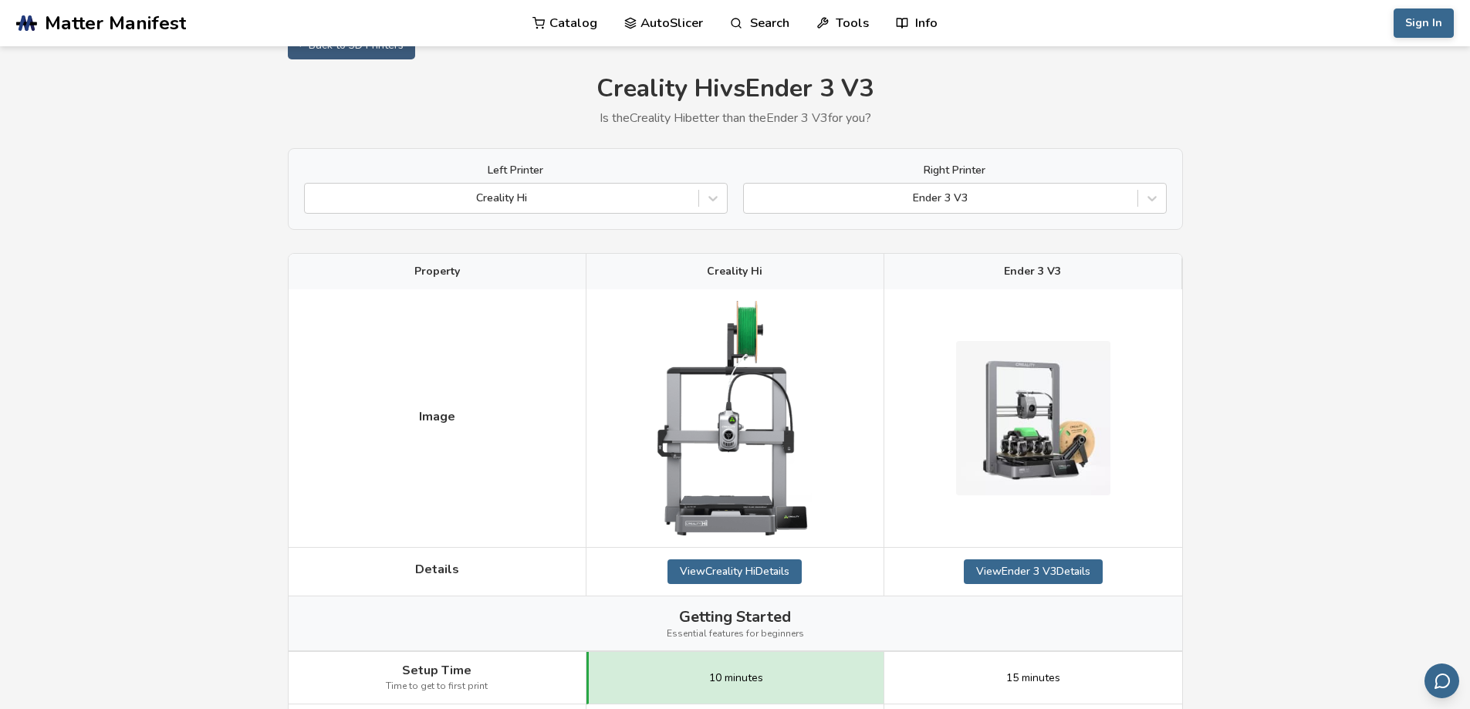
scroll to position [0, 0]
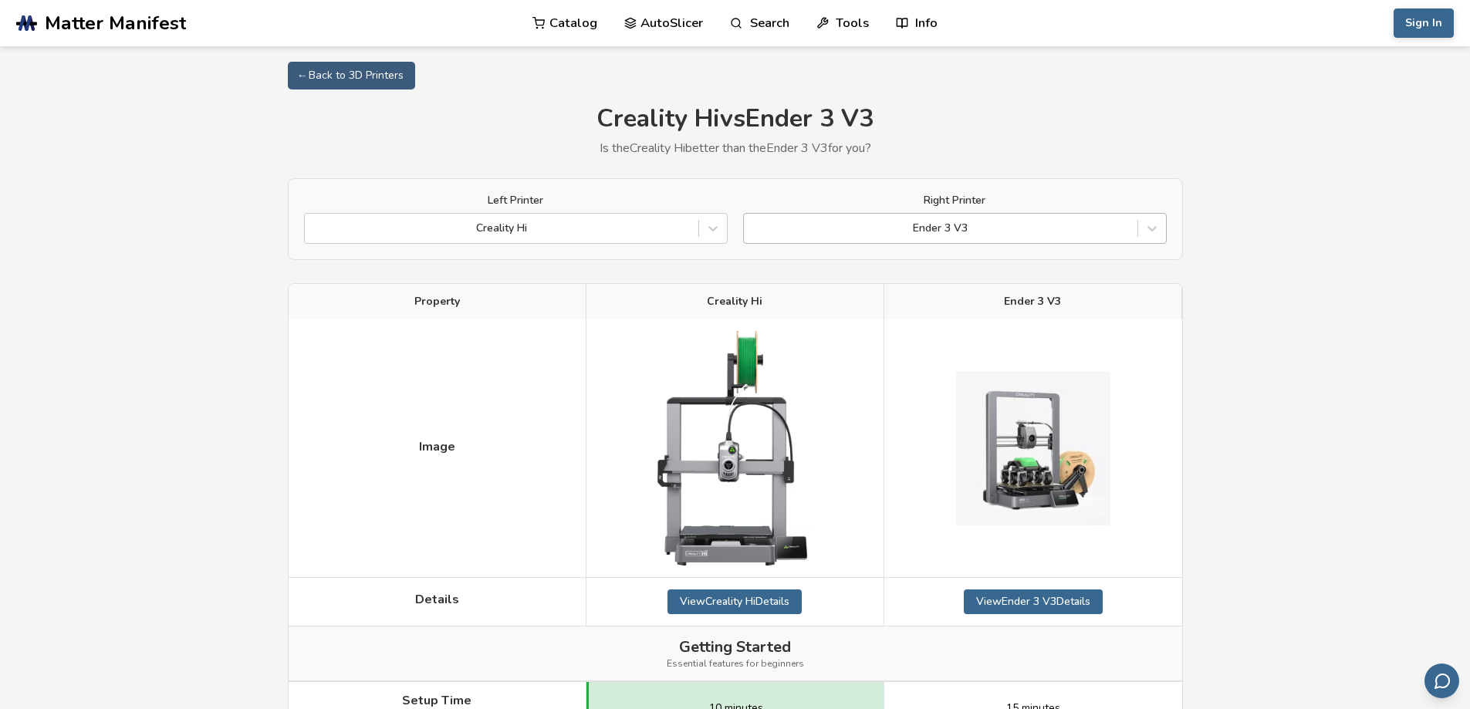
click at [971, 219] on div "Ender 3 V3" at bounding box center [941, 229] width 394 height 22
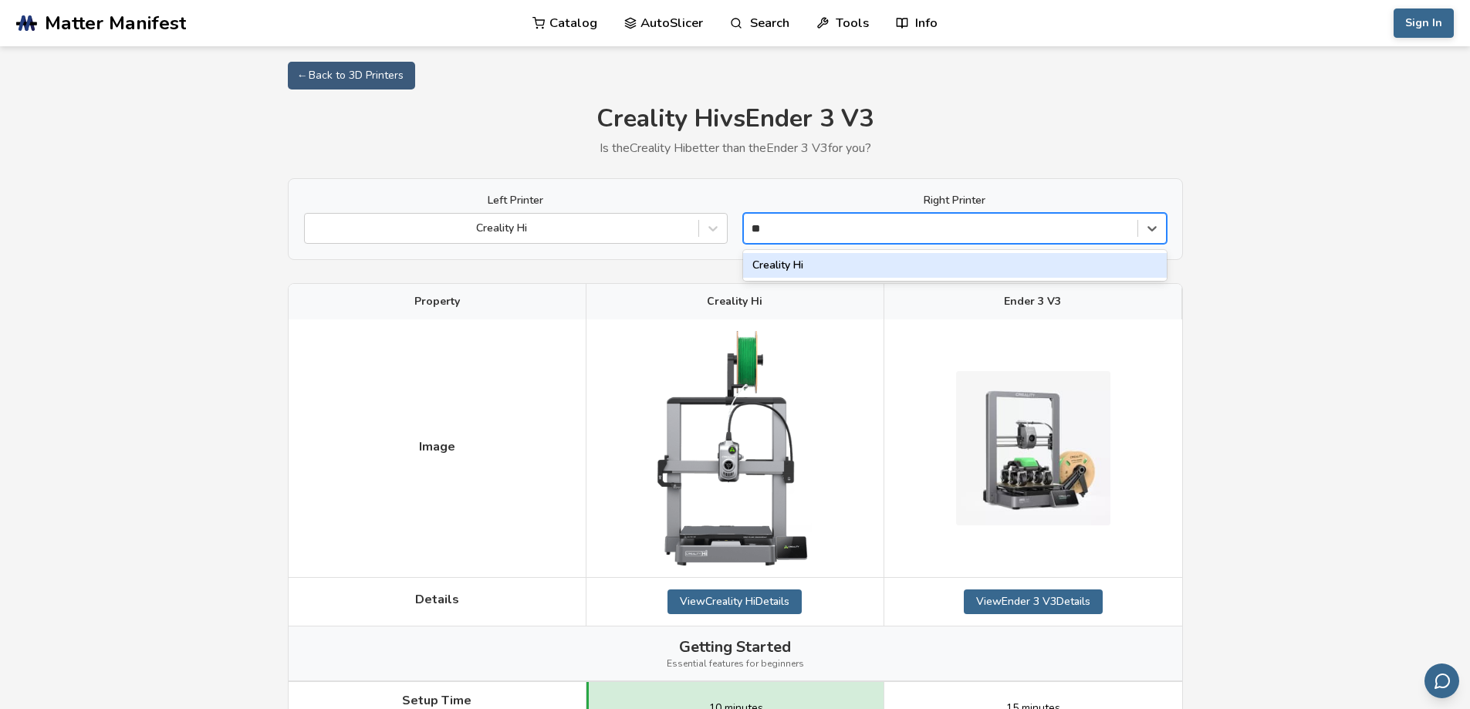
type input "**"
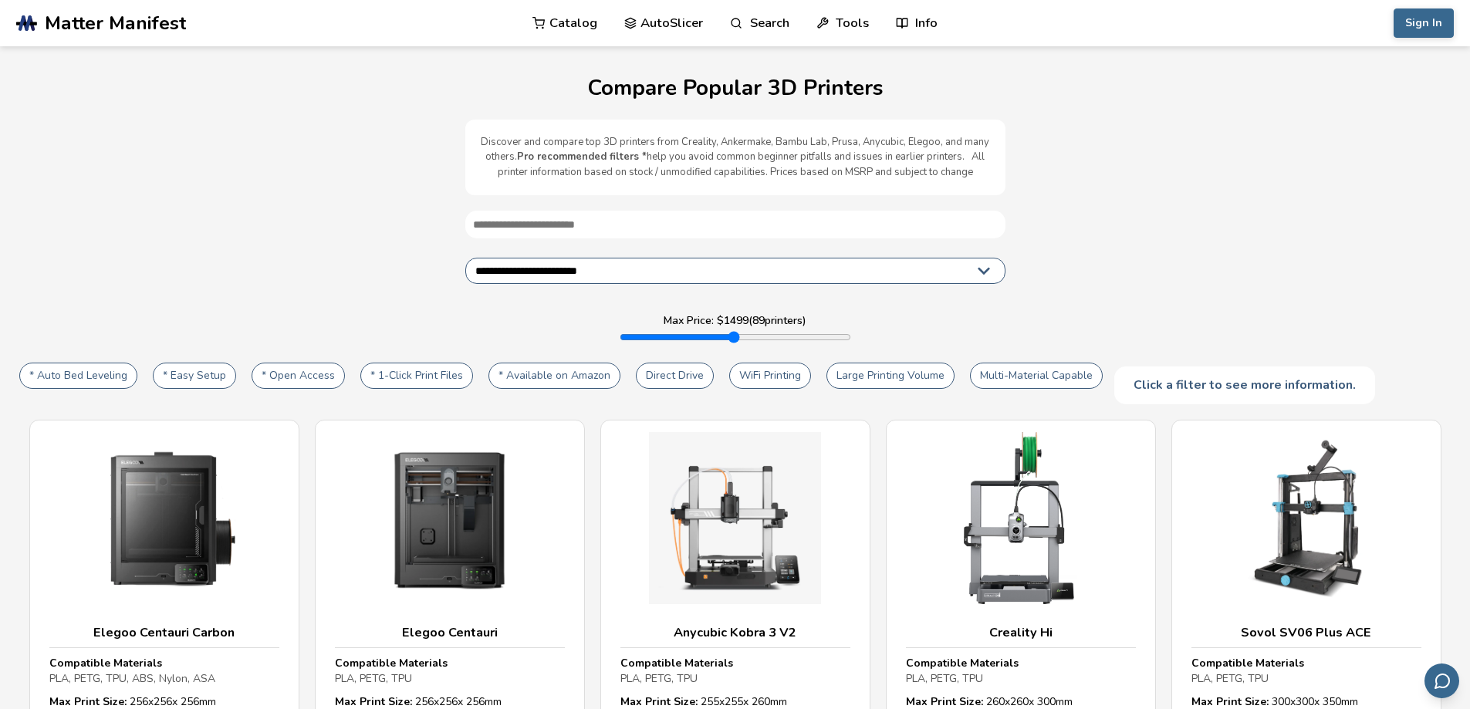
select select "**********"
